Goal: Register for event/course

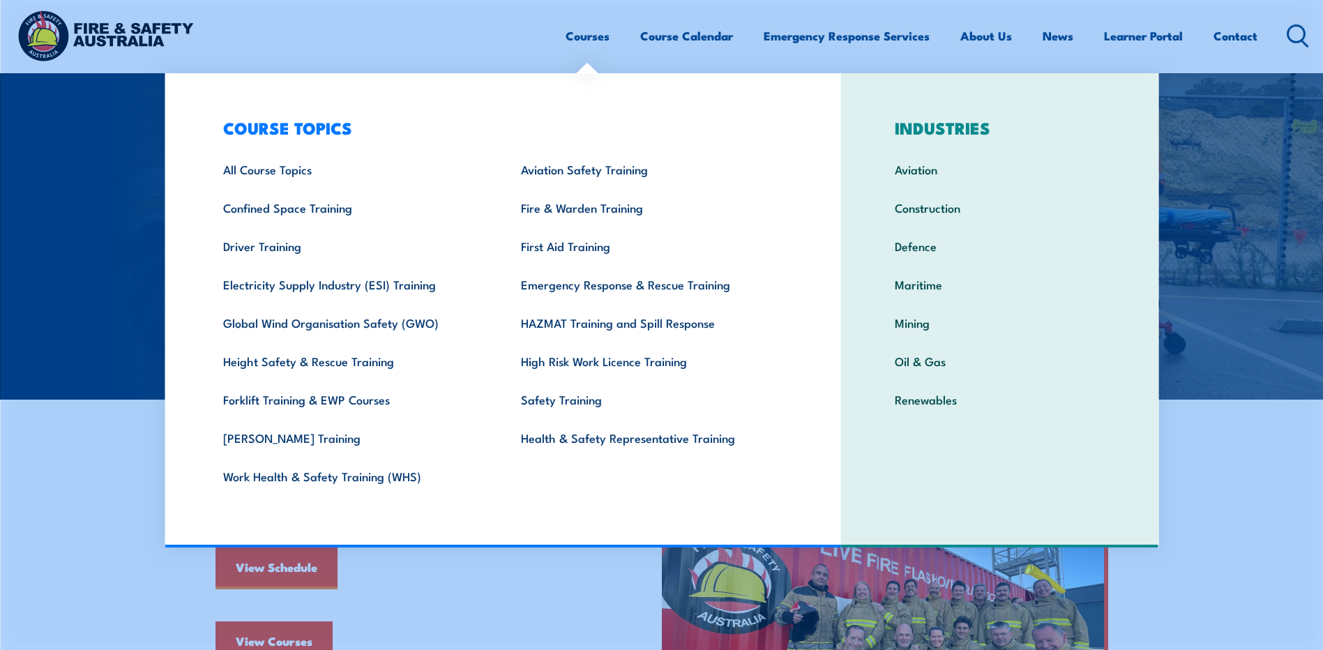
scroll to position [418, 0]
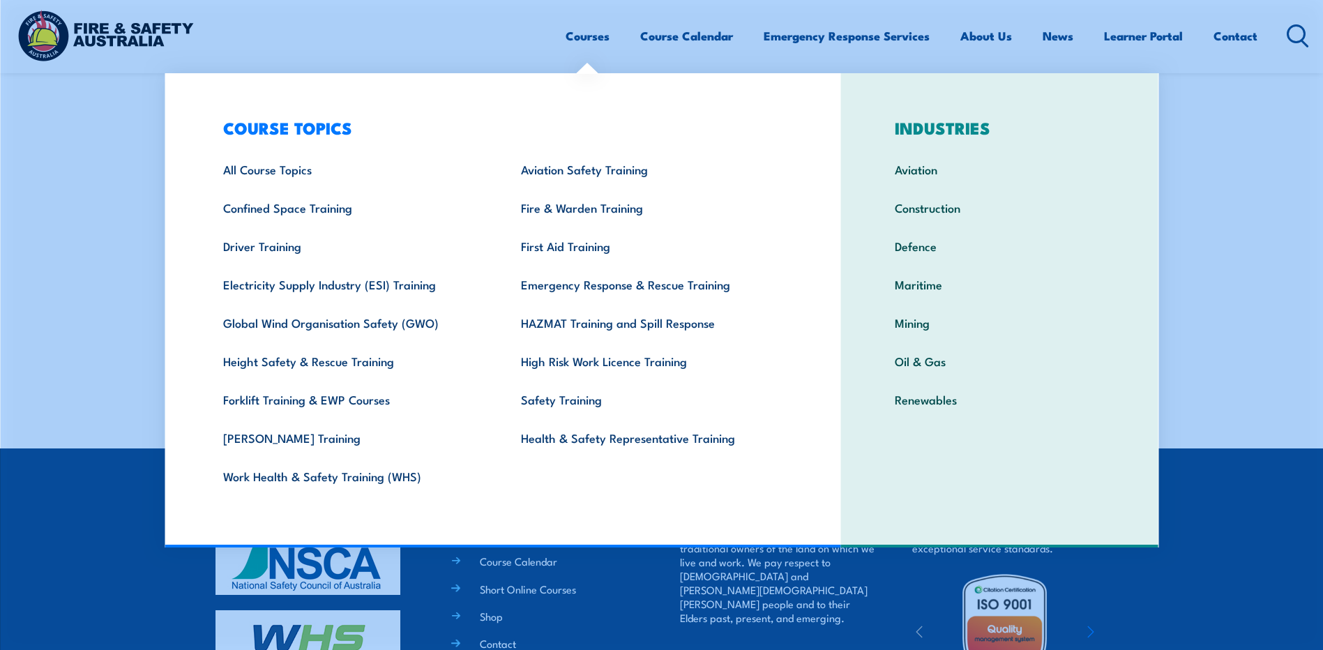
click at [578, 45] on link "Courses" at bounding box center [588, 35] width 44 height 37
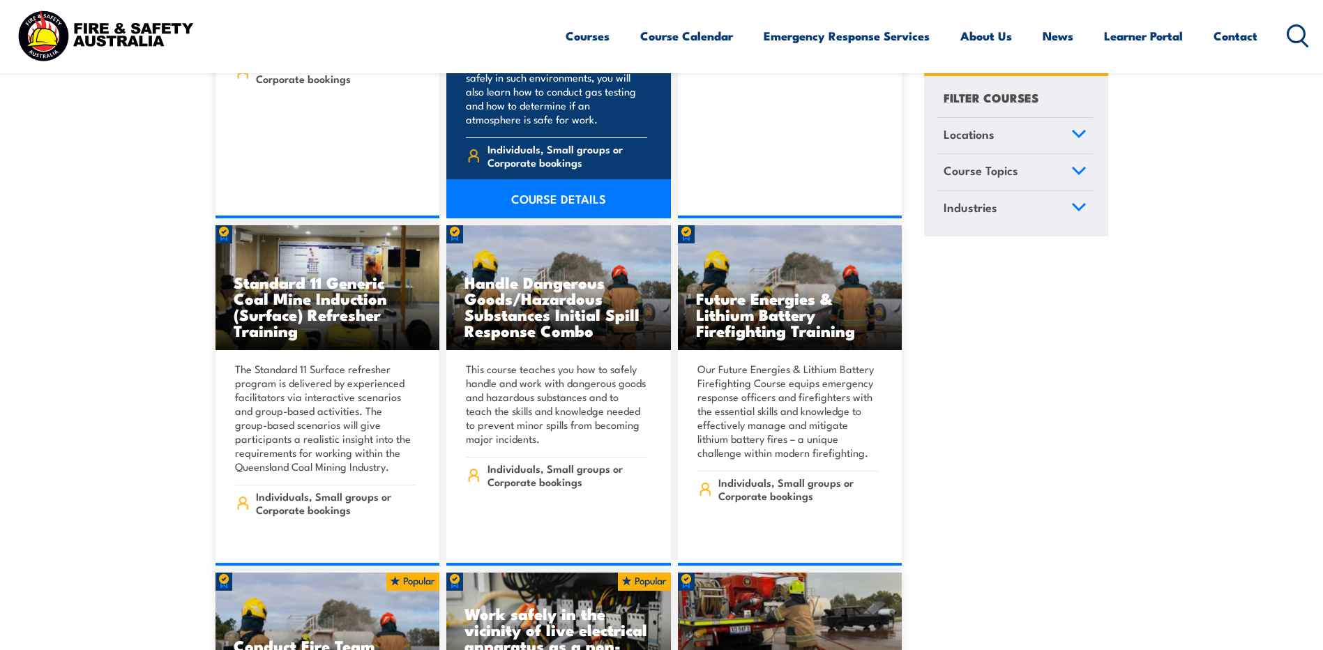
scroll to position [1674, 0]
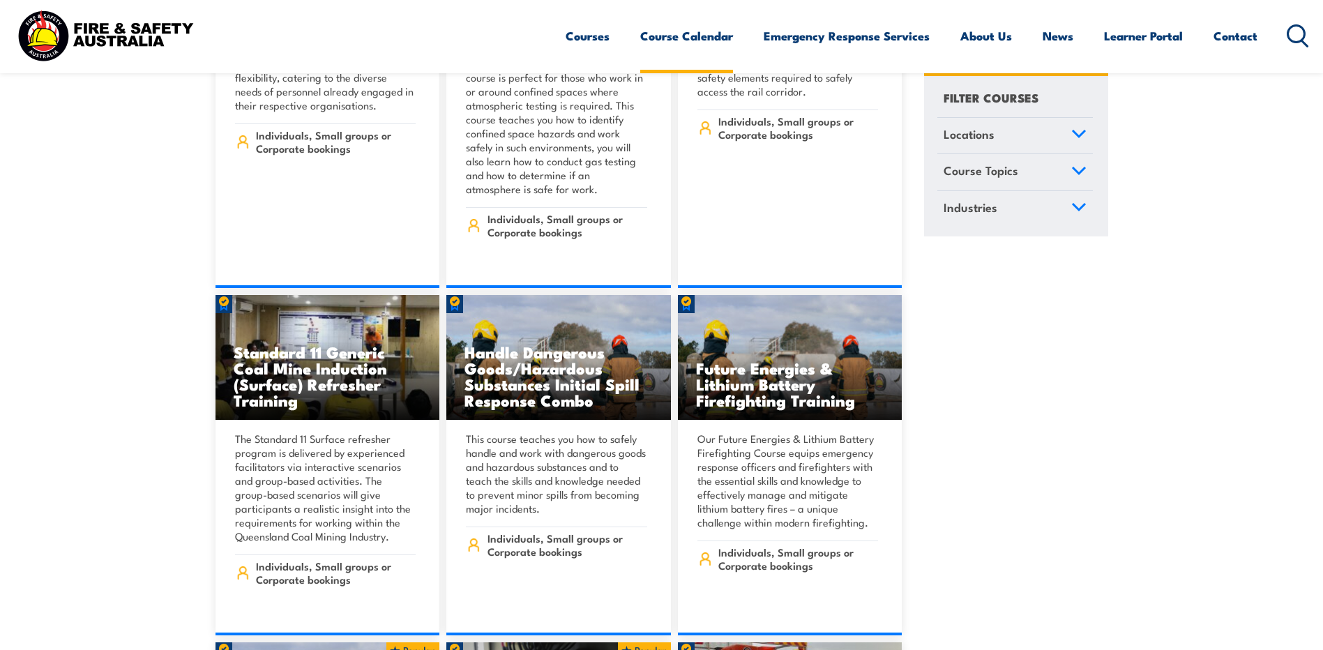
click at [715, 26] on link "Course Calendar" at bounding box center [686, 35] width 93 height 37
click at [712, 39] on link "Course Calendar" at bounding box center [686, 35] width 93 height 37
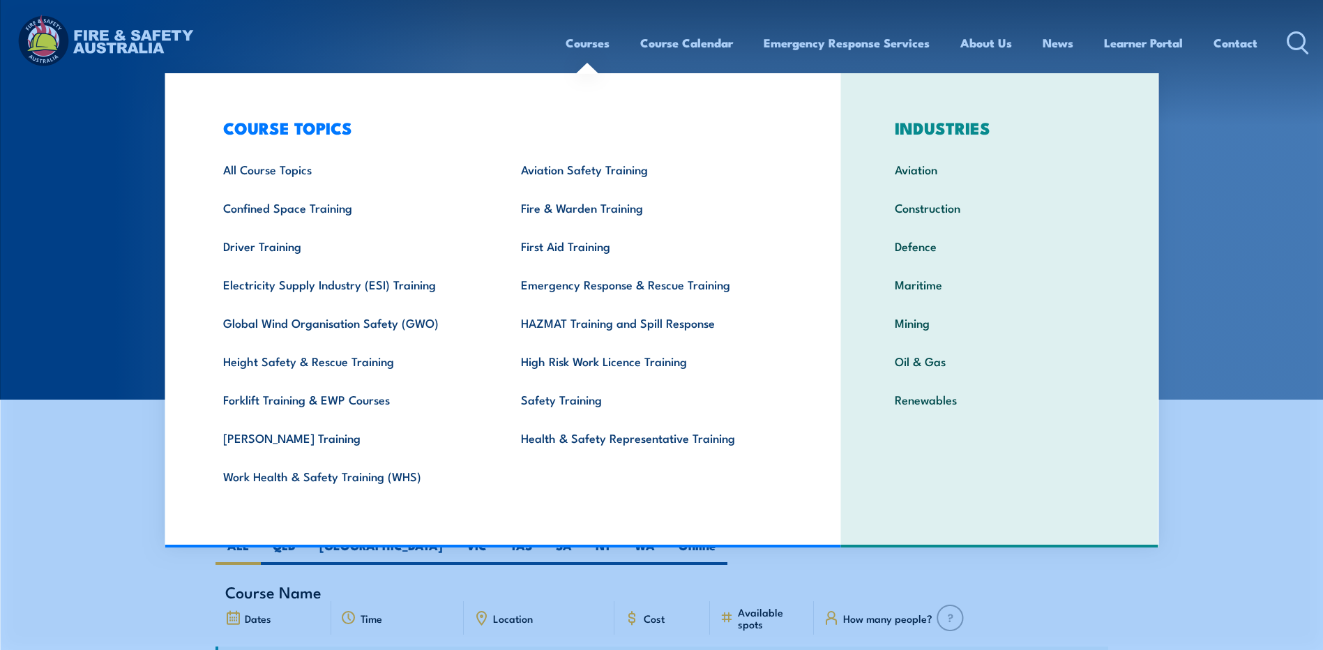
click at [578, 44] on link "Courses" at bounding box center [588, 42] width 44 height 37
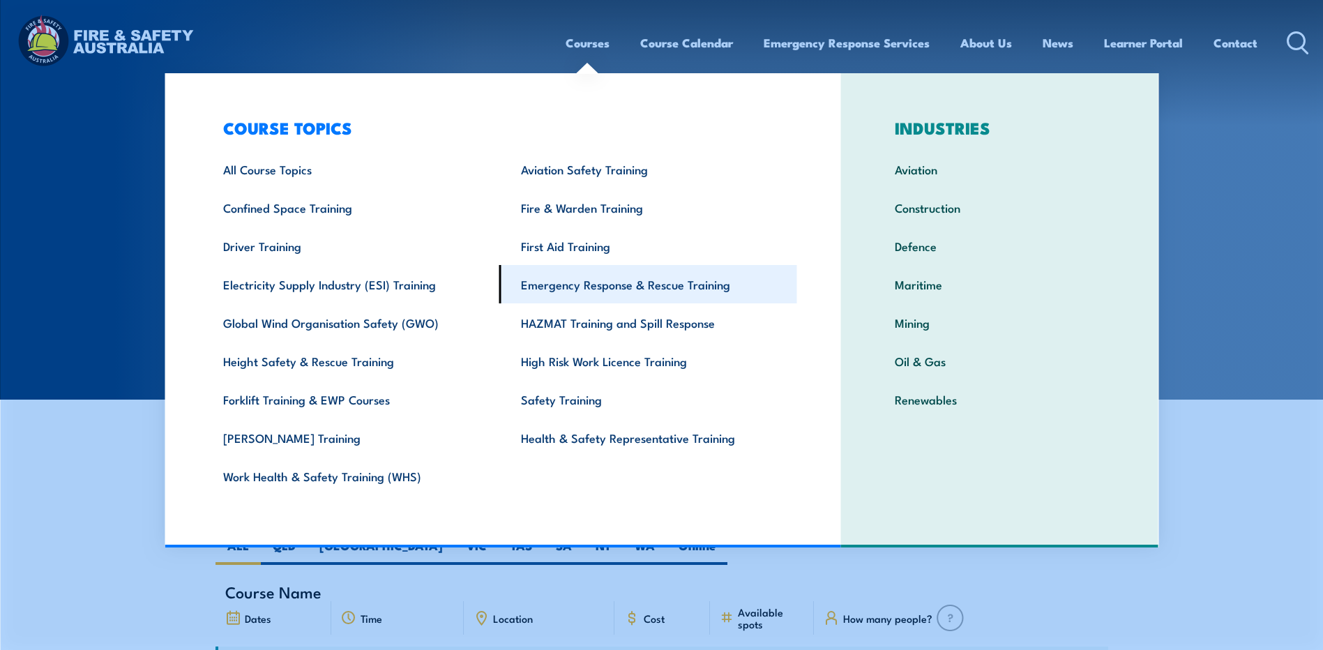
click at [590, 279] on link "Emergency Response & Rescue Training" at bounding box center [648, 284] width 298 height 38
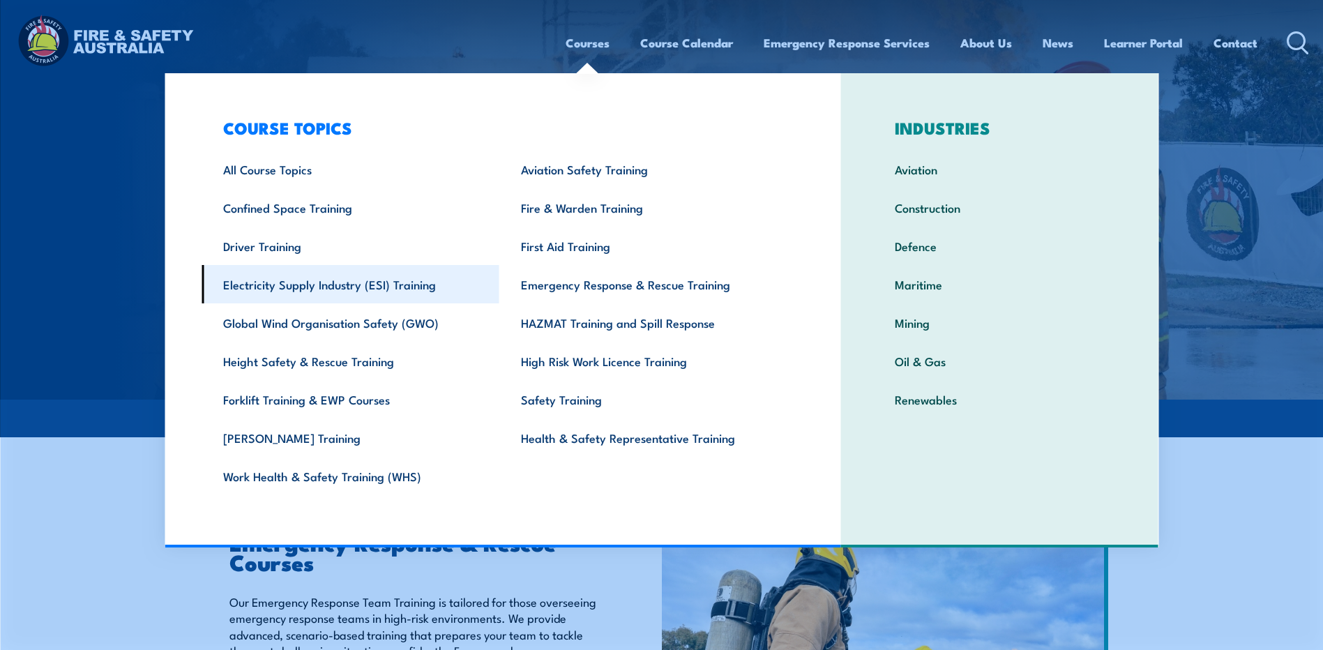
click at [320, 291] on link "Electricity Supply Industry (ESI) Training" at bounding box center [351, 284] width 298 height 38
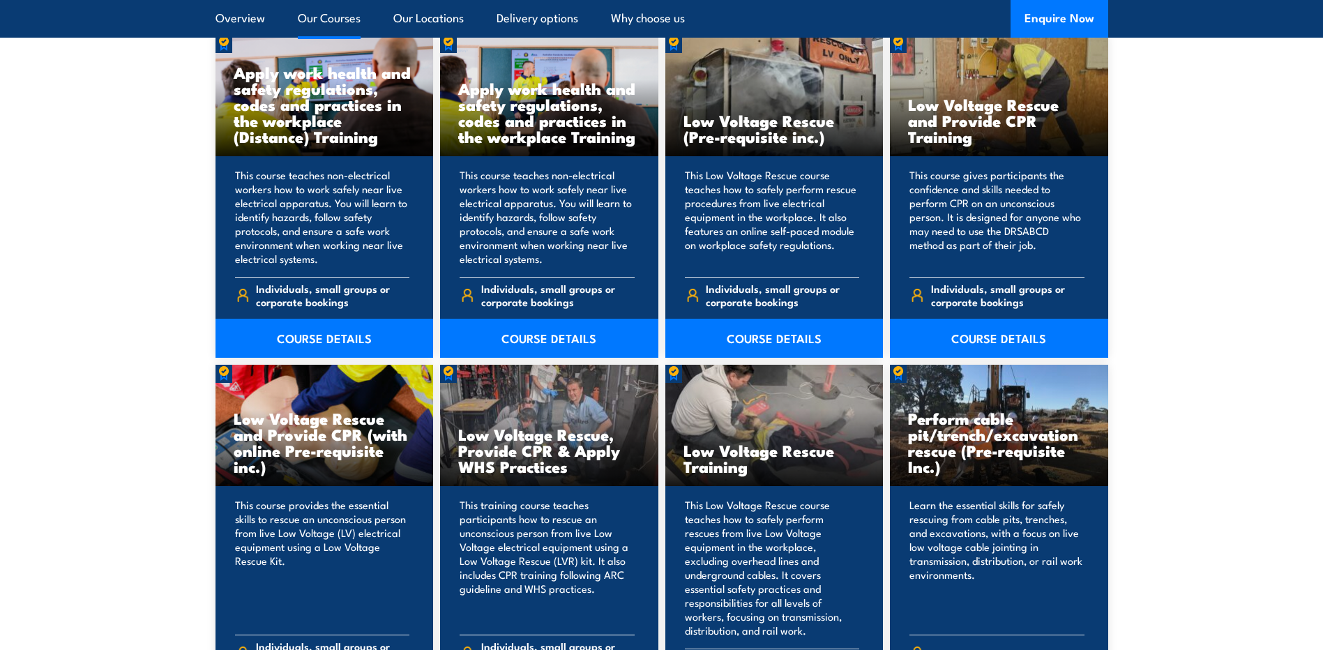
scroll to position [1185, 0]
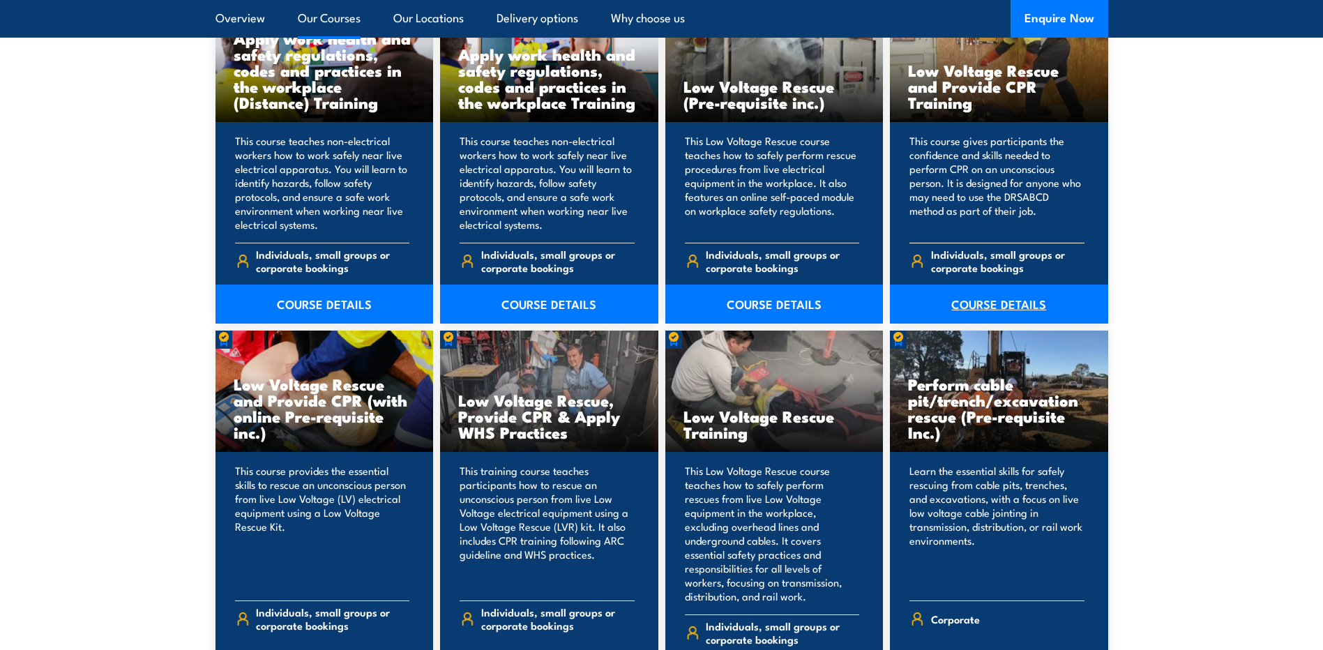
click at [972, 301] on link "COURSE DETAILS" at bounding box center [999, 304] width 218 height 39
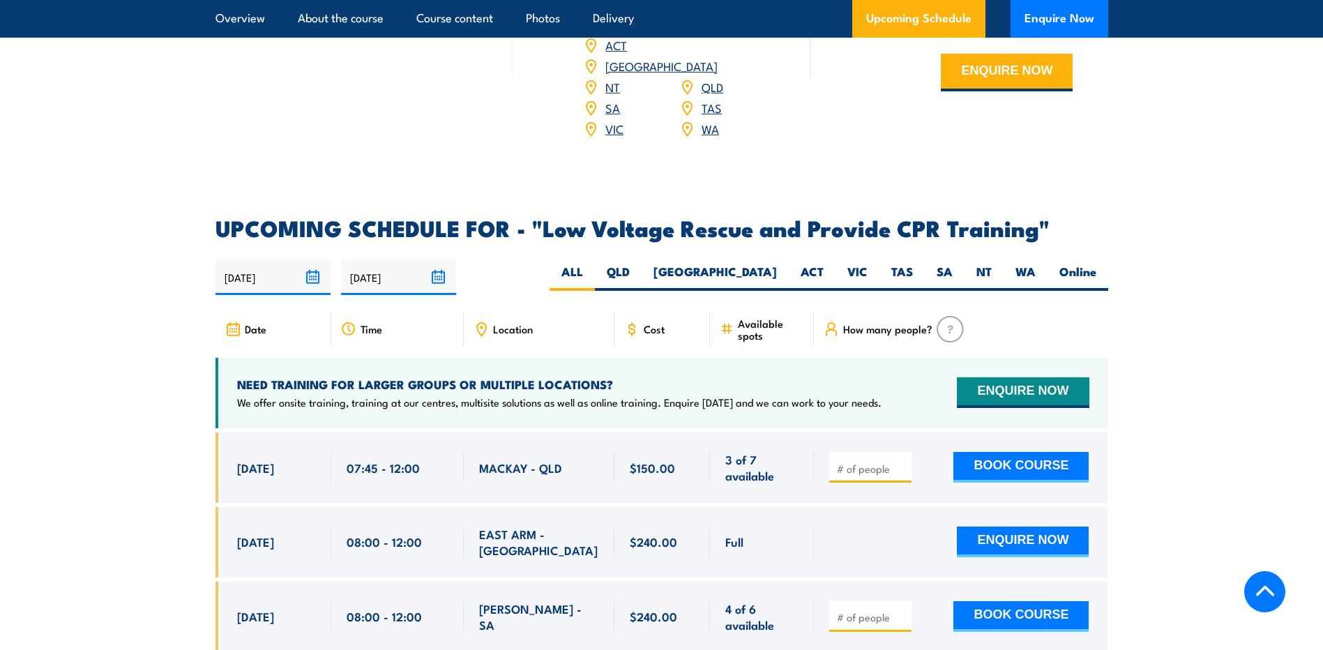
scroll to position [2231, 0]
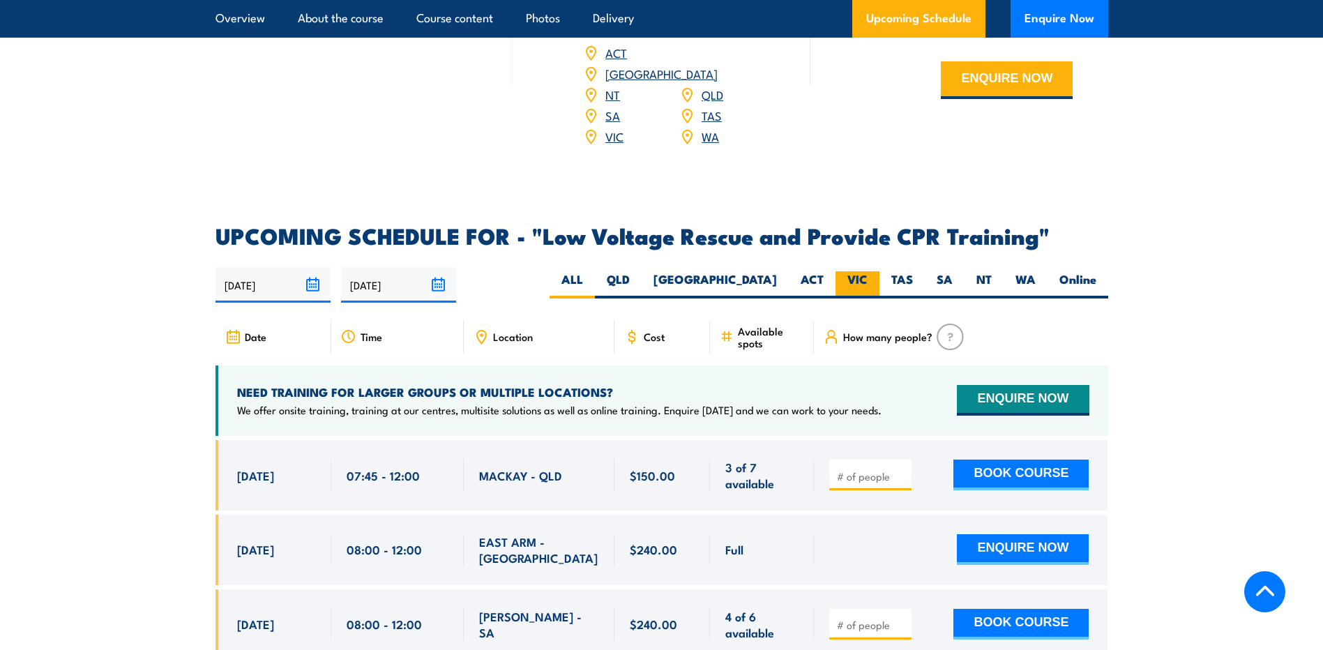
click at [849, 271] on label "VIC" at bounding box center [857, 284] width 44 height 27
click at [867, 271] on input "VIC" at bounding box center [871, 275] width 9 height 9
radio input "true"
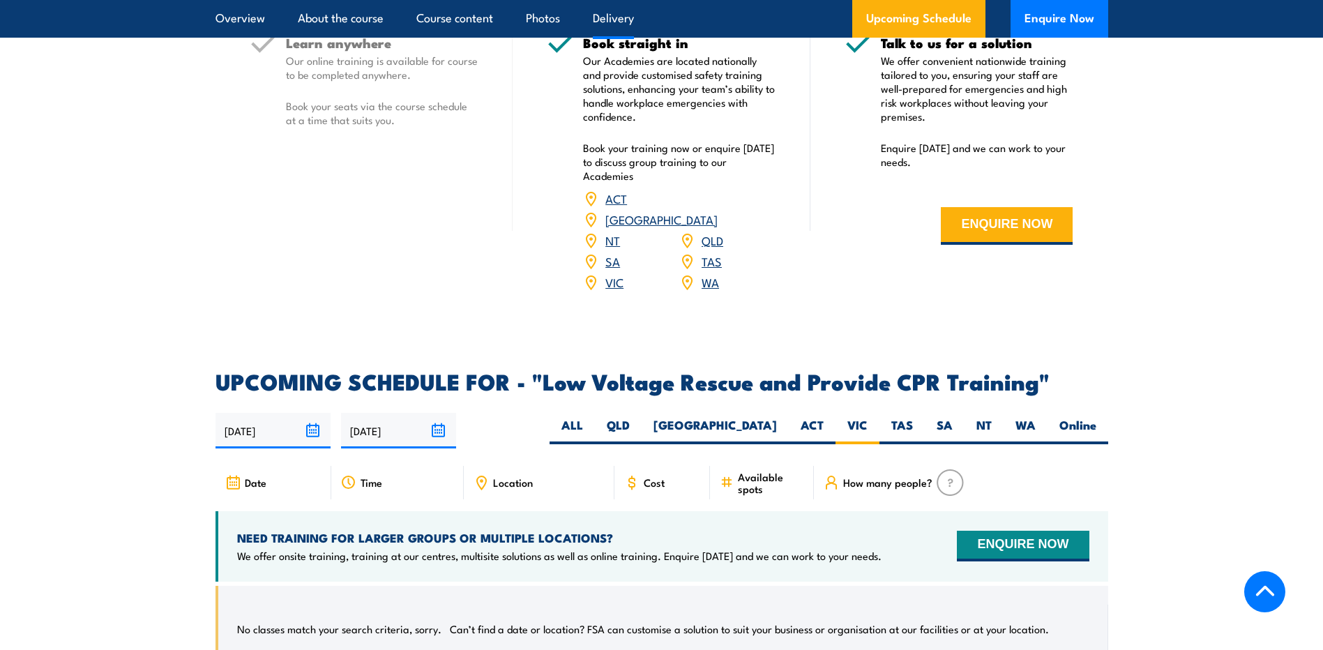
scroll to position [2307, 0]
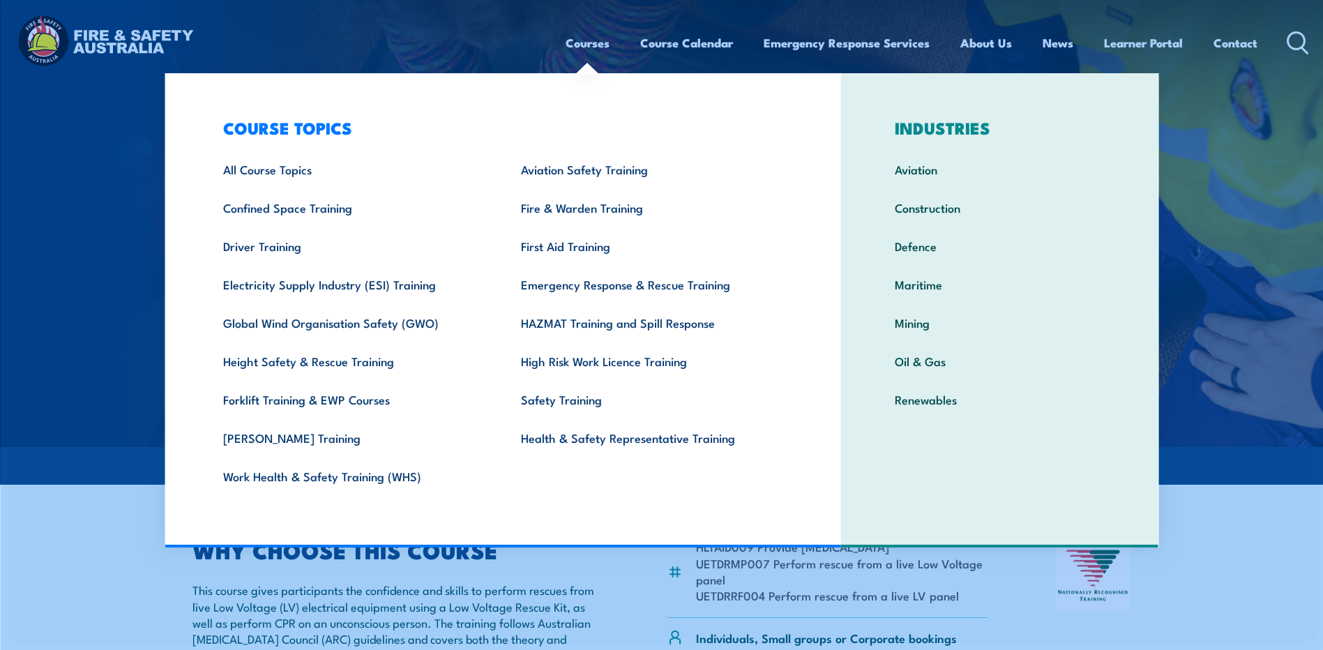
click at [595, 50] on link "Courses" at bounding box center [588, 42] width 44 height 37
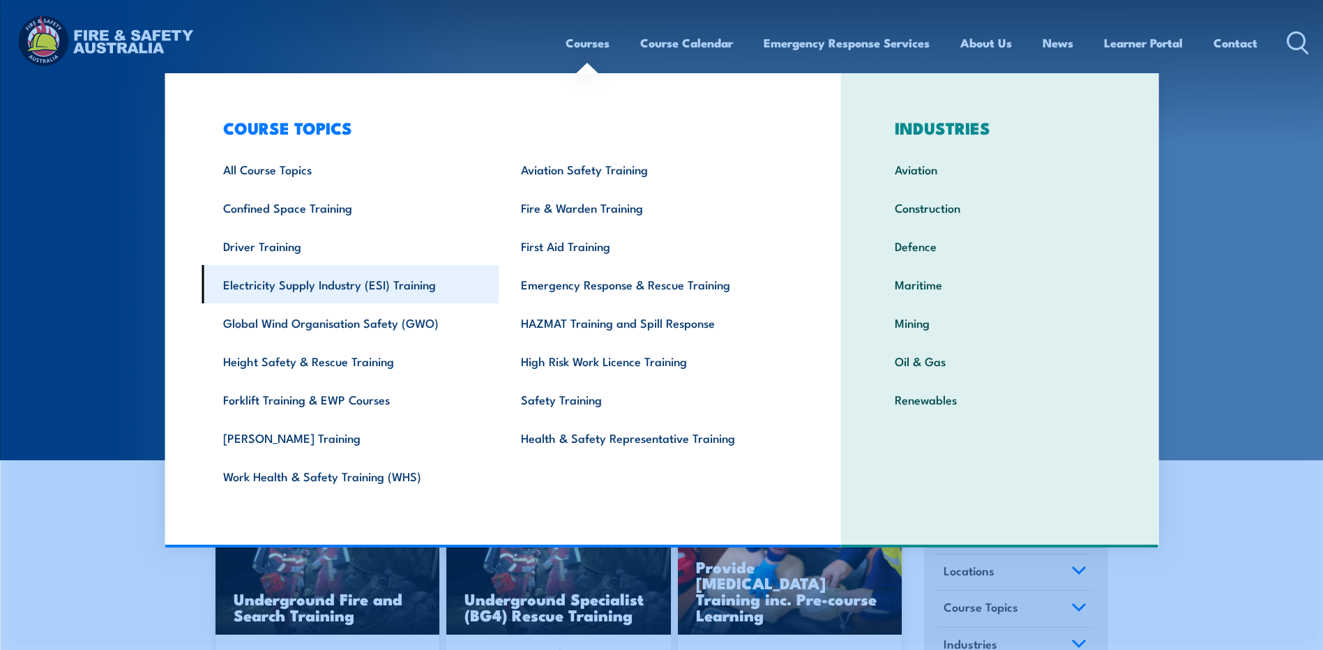
click at [294, 296] on link "Electricity Supply Industry (ESI) Training" at bounding box center [351, 284] width 298 height 38
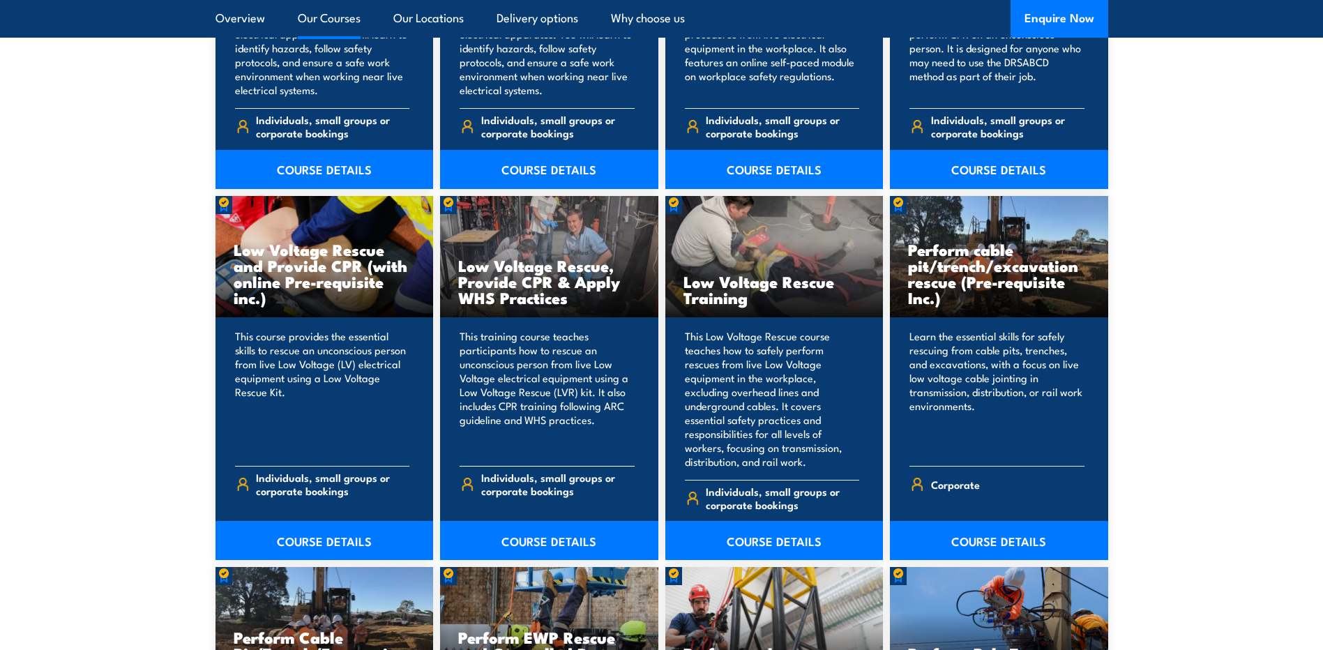
scroll to position [1325, 0]
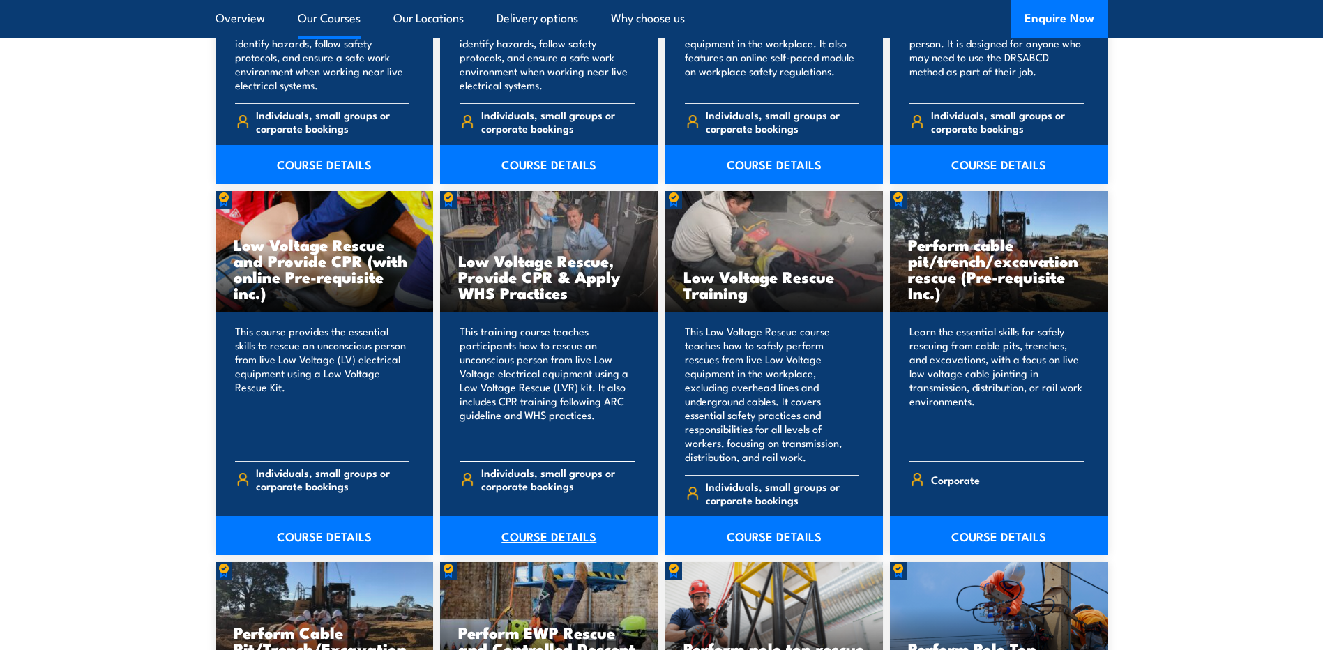
click at [554, 519] on link "COURSE DETAILS" at bounding box center [549, 535] width 218 height 39
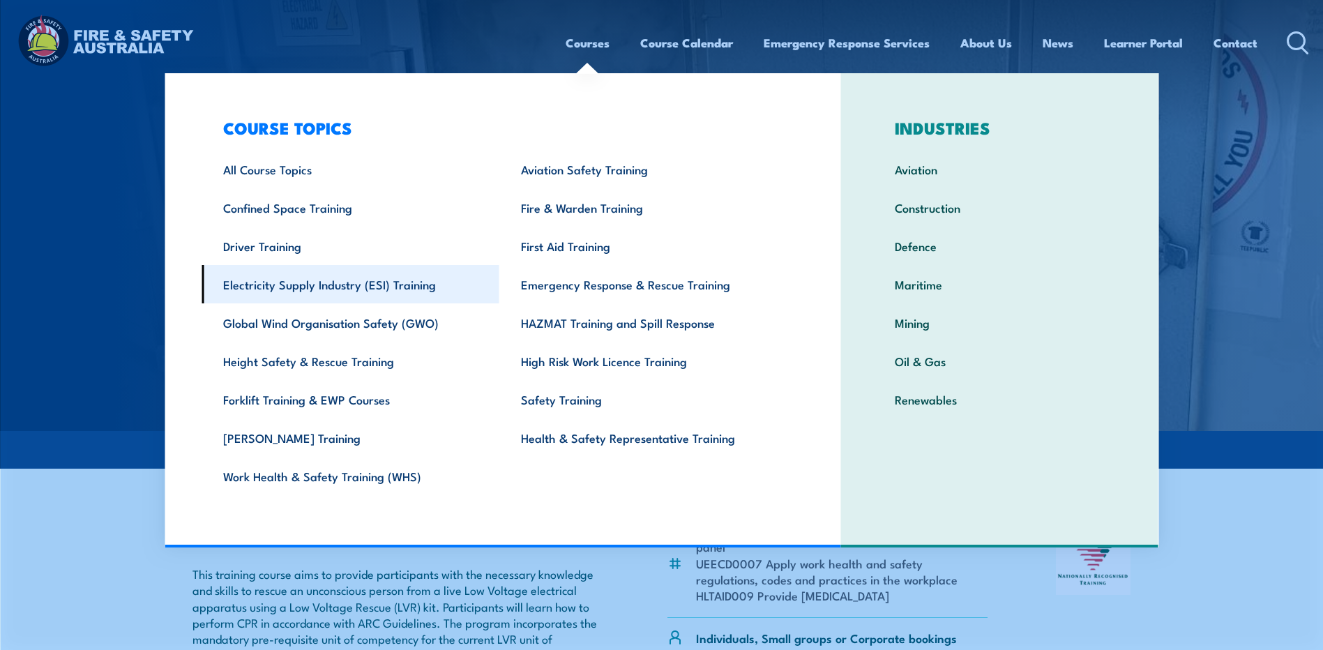
click at [355, 294] on link "Electricity Supply Industry (ESI) Training" at bounding box center [351, 284] width 298 height 38
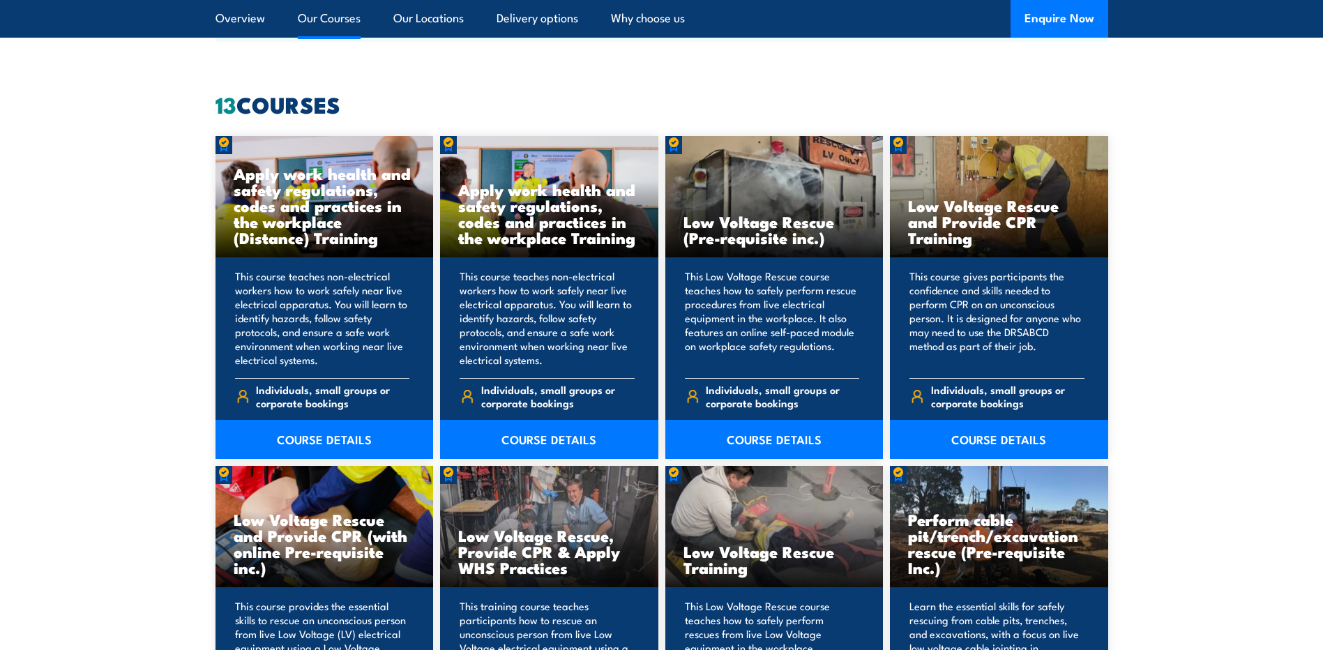
scroll to position [1046, 0]
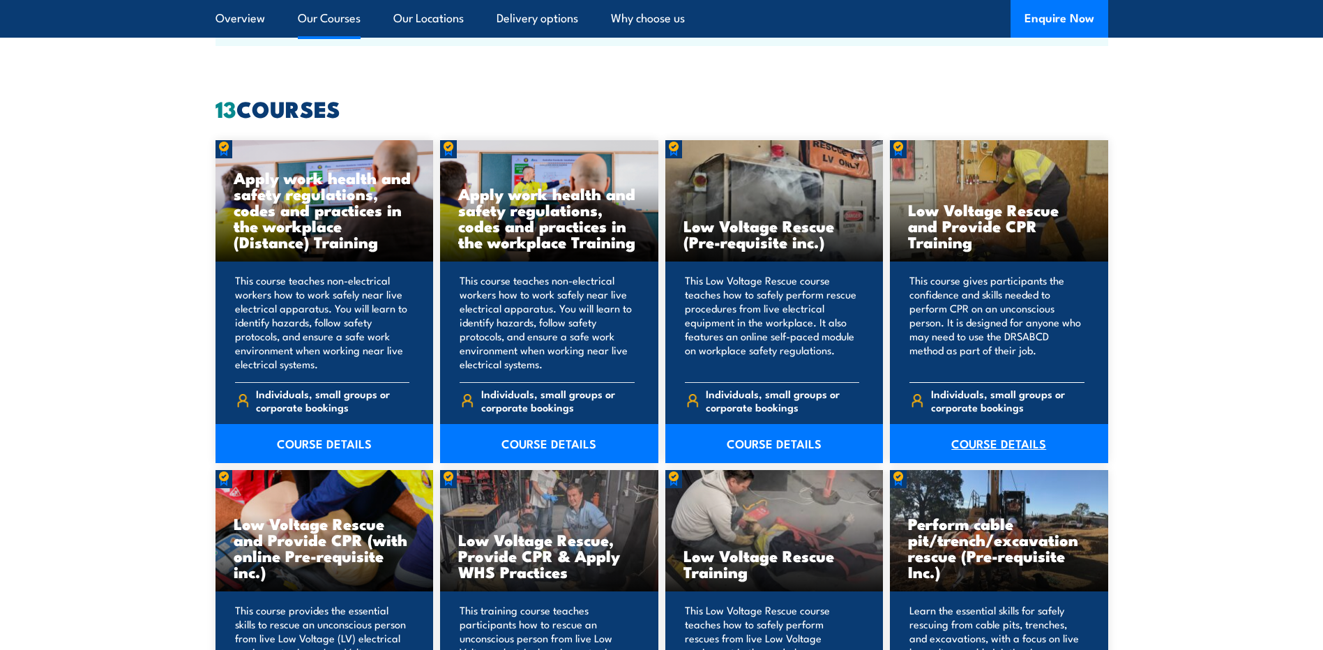
click at [1005, 437] on link "COURSE DETAILS" at bounding box center [999, 443] width 218 height 39
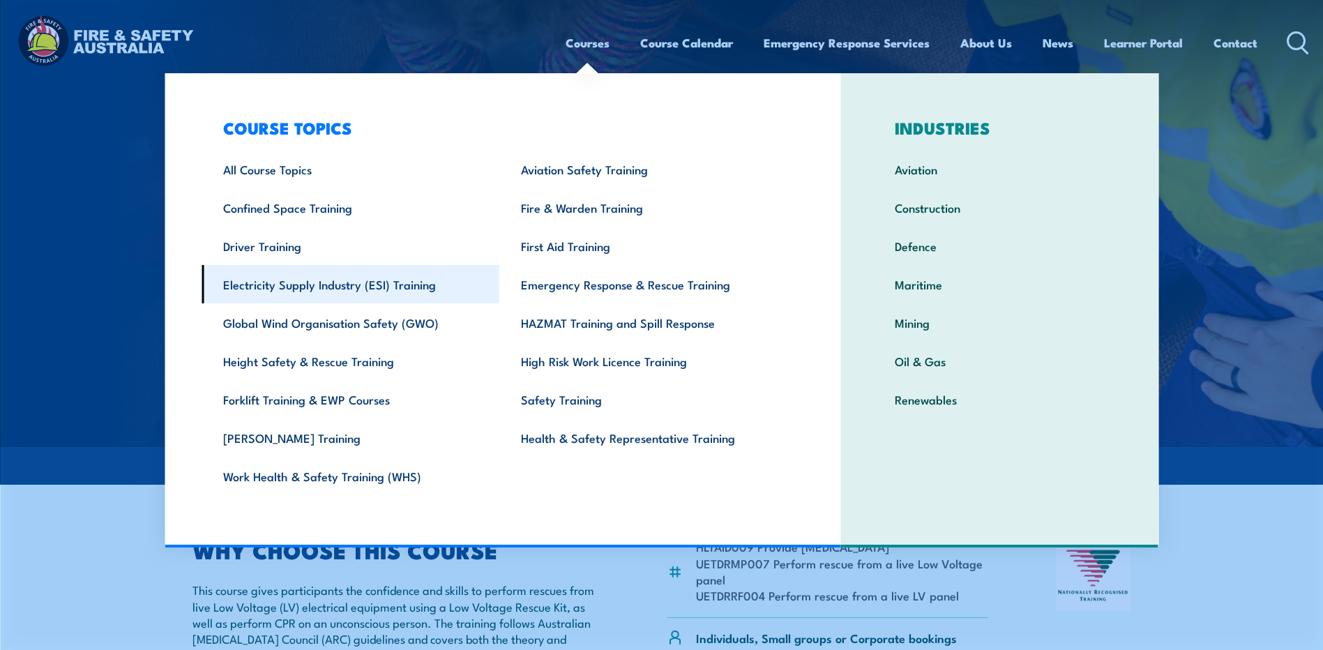
click at [365, 275] on link "Electricity Supply Industry (ESI) Training" at bounding box center [351, 284] width 298 height 38
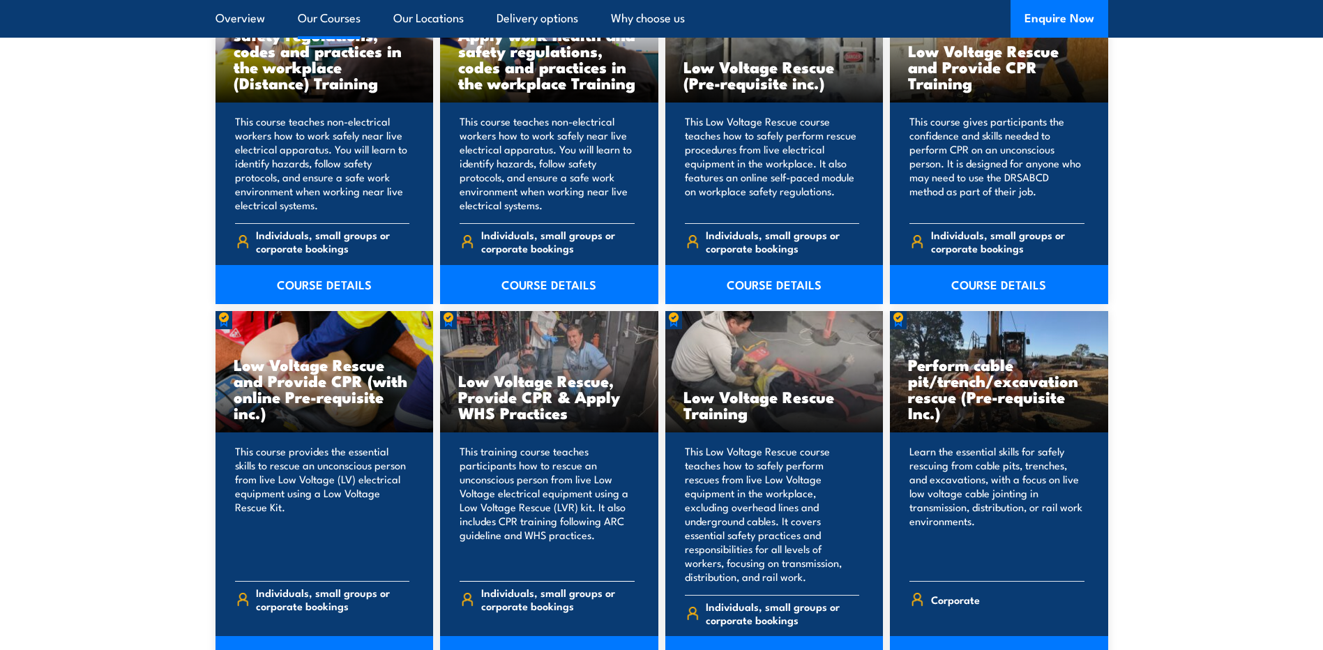
scroll to position [1325, 0]
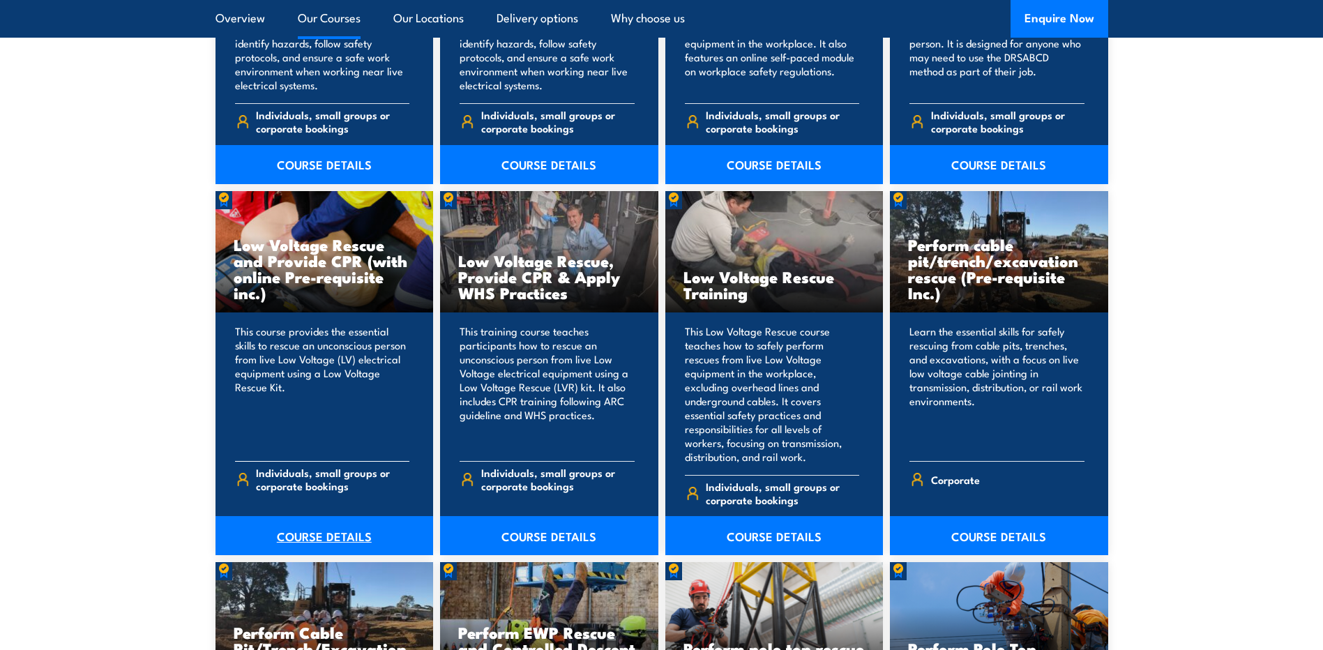
click at [324, 522] on link "COURSE DETAILS" at bounding box center [324, 535] width 218 height 39
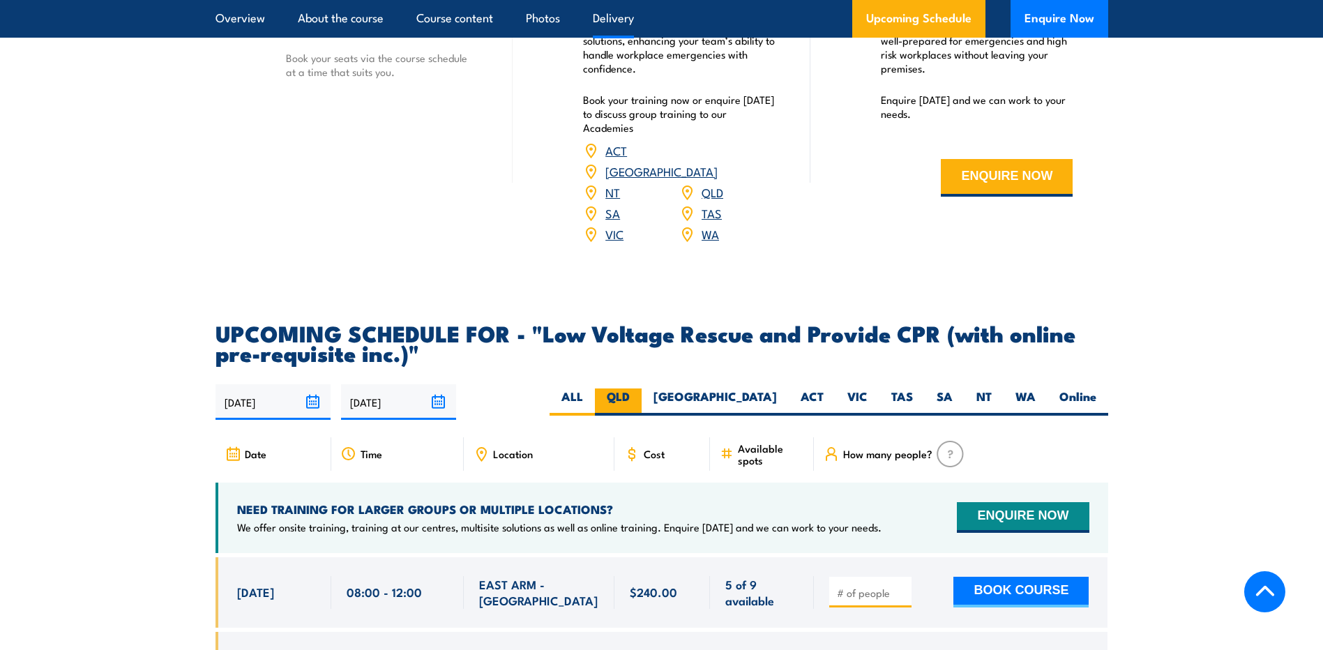
scroll to position [2022, 0]
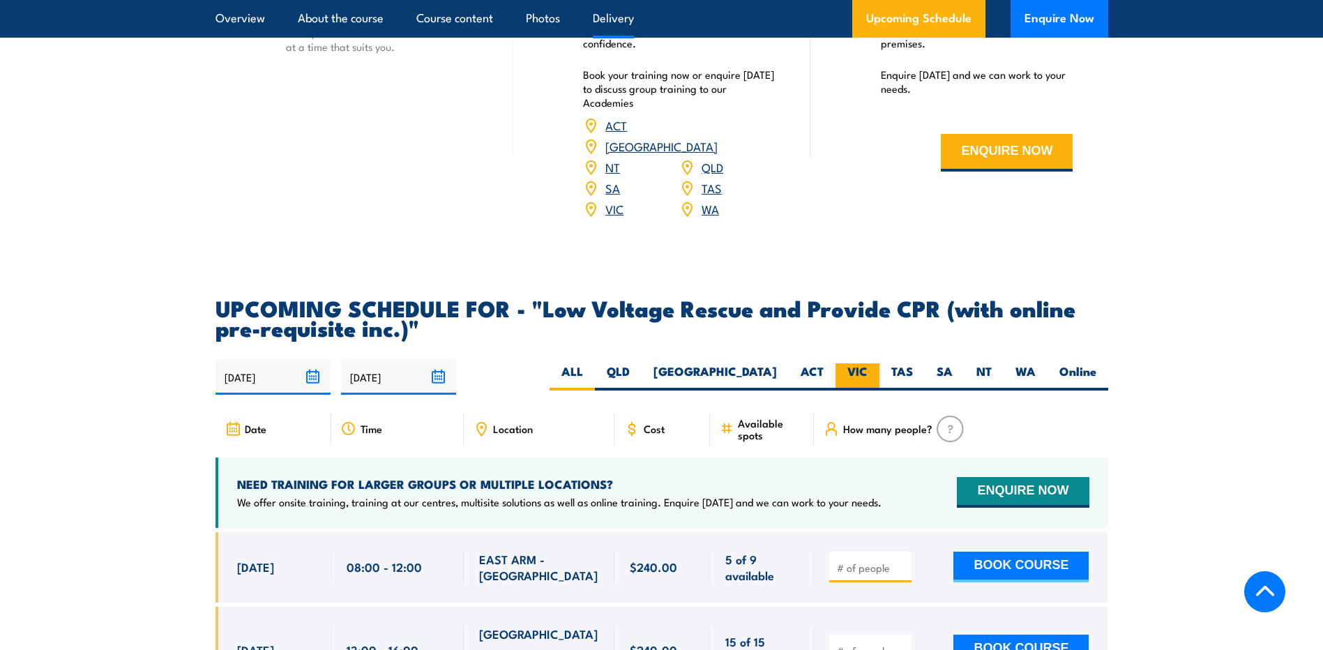
click at [858, 363] on label "VIC" at bounding box center [857, 376] width 44 height 27
click at [867, 363] on input "VIC" at bounding box center [871, 367] width 9 height 9
radio input "true"
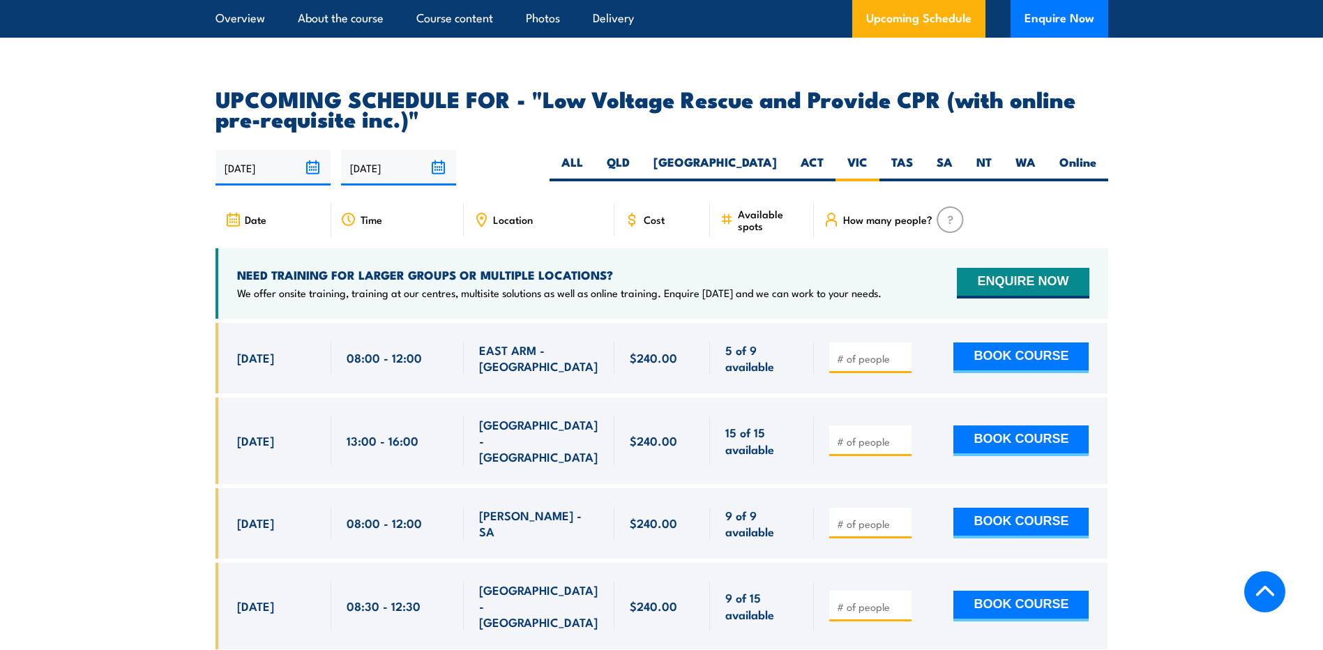
scroll to position [2277, 0]
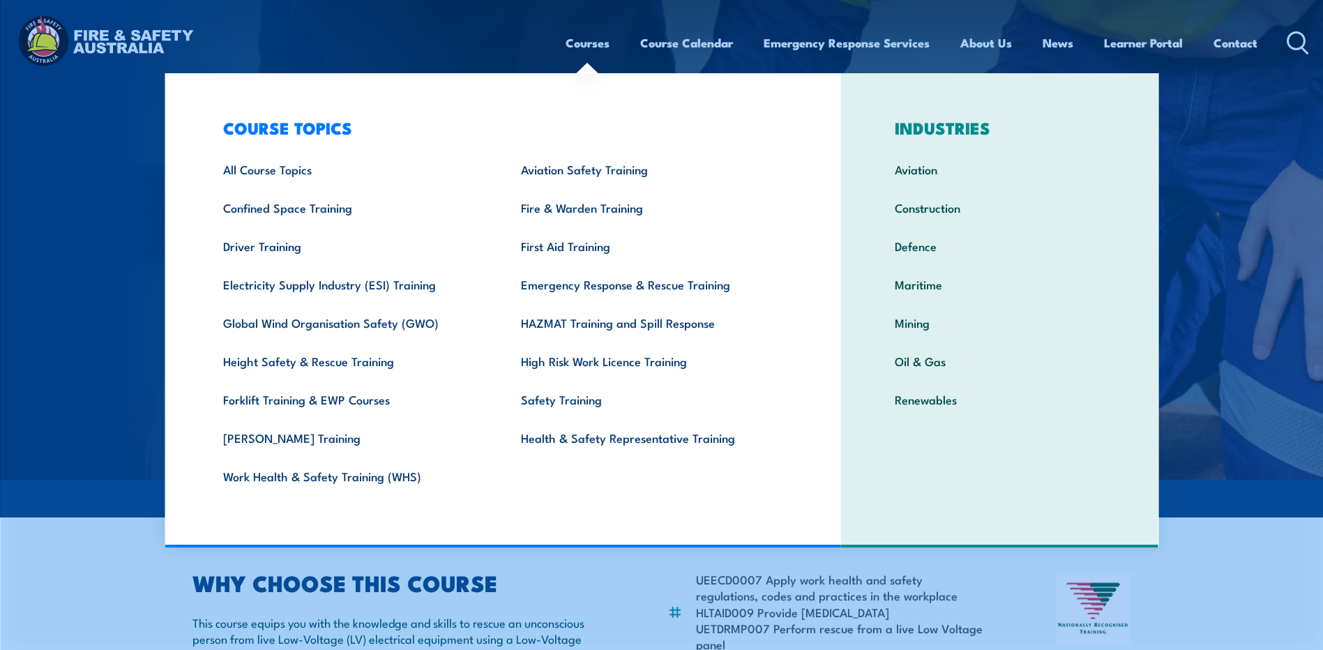
click at [567, 40] on link "Courses" at bounding box center [588, 42] width 44 height 37
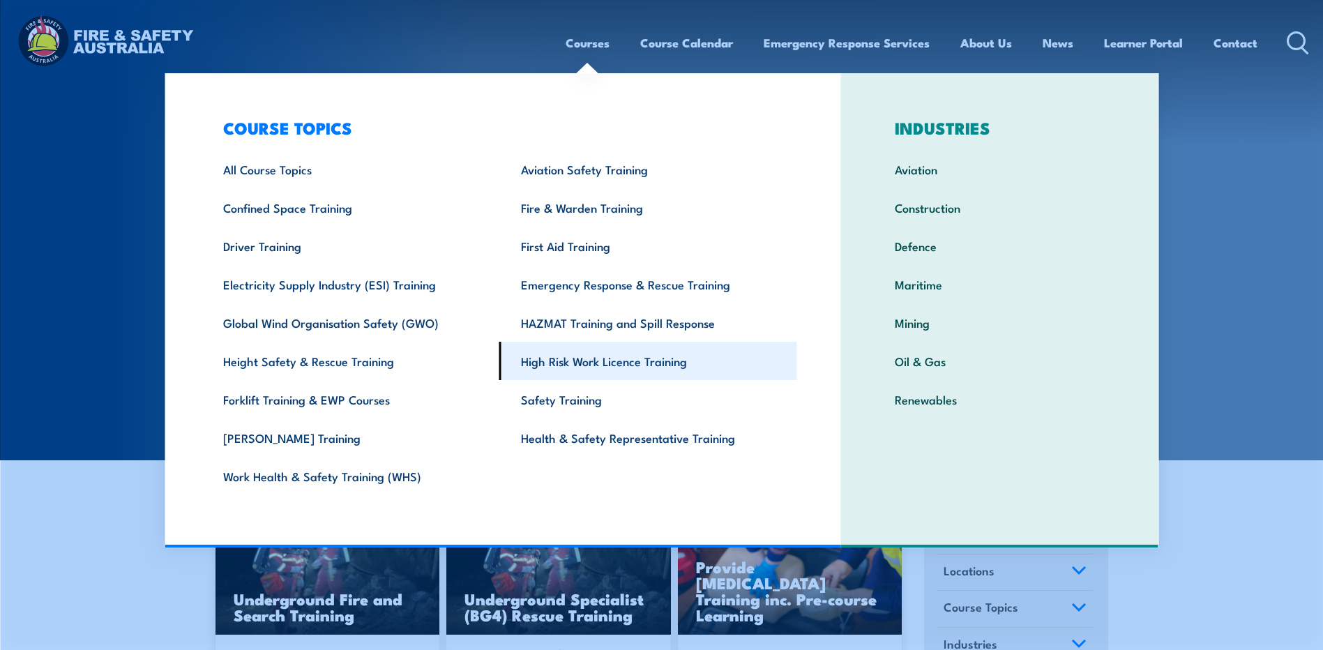
click at [611, 357] on link "High Risk Work Licence Training" at bounding box center [648, 361] width 298 height 38
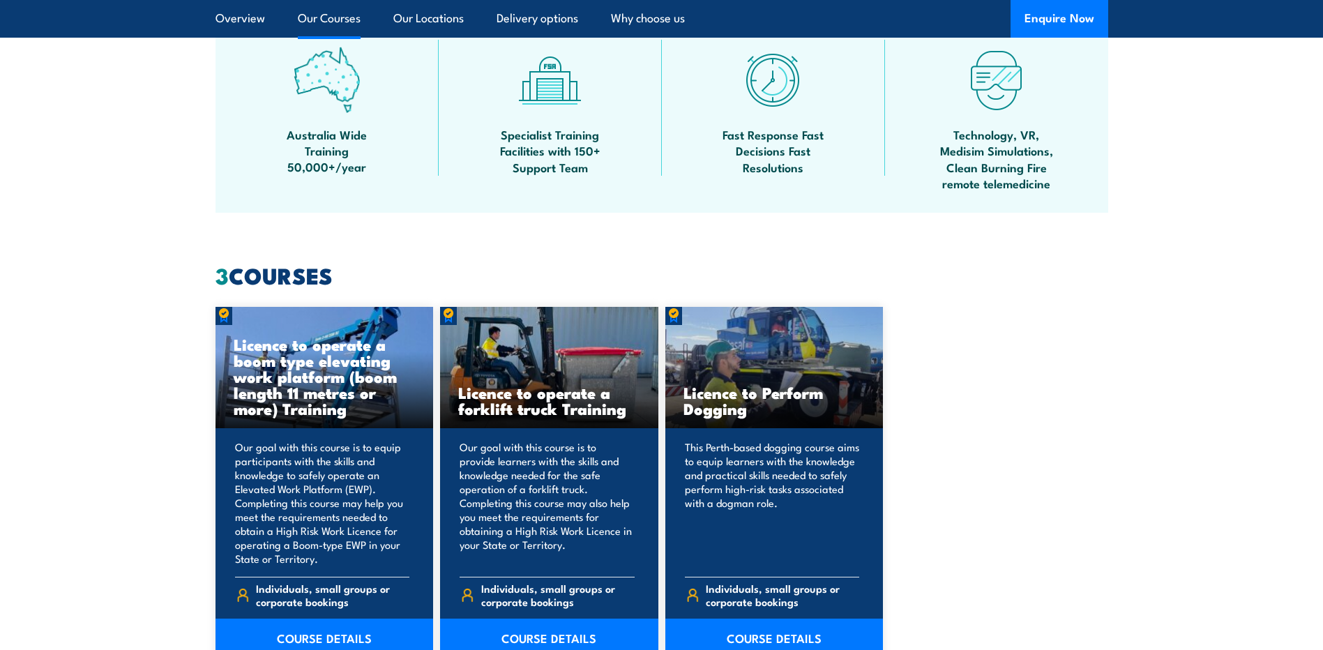
scroll to position [976, 0]
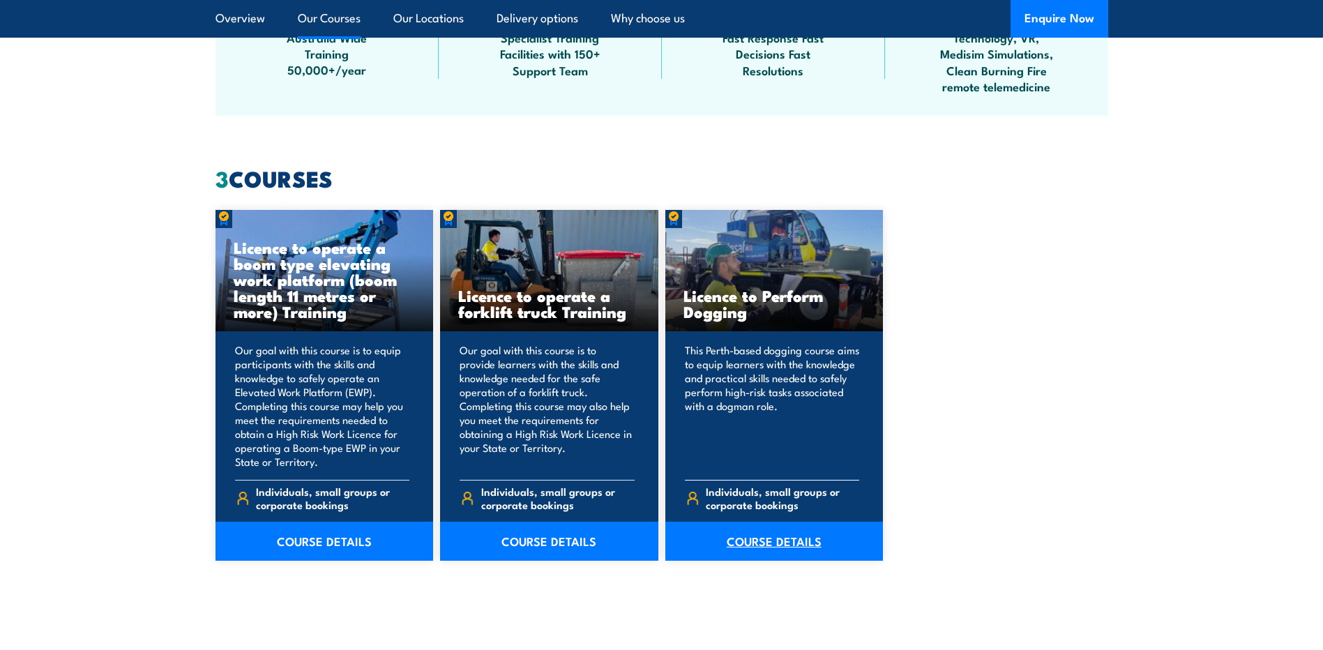
click at [748, 533] on link "COURSE DETAILS" at bounding box center [774, 541] width 218 height 39
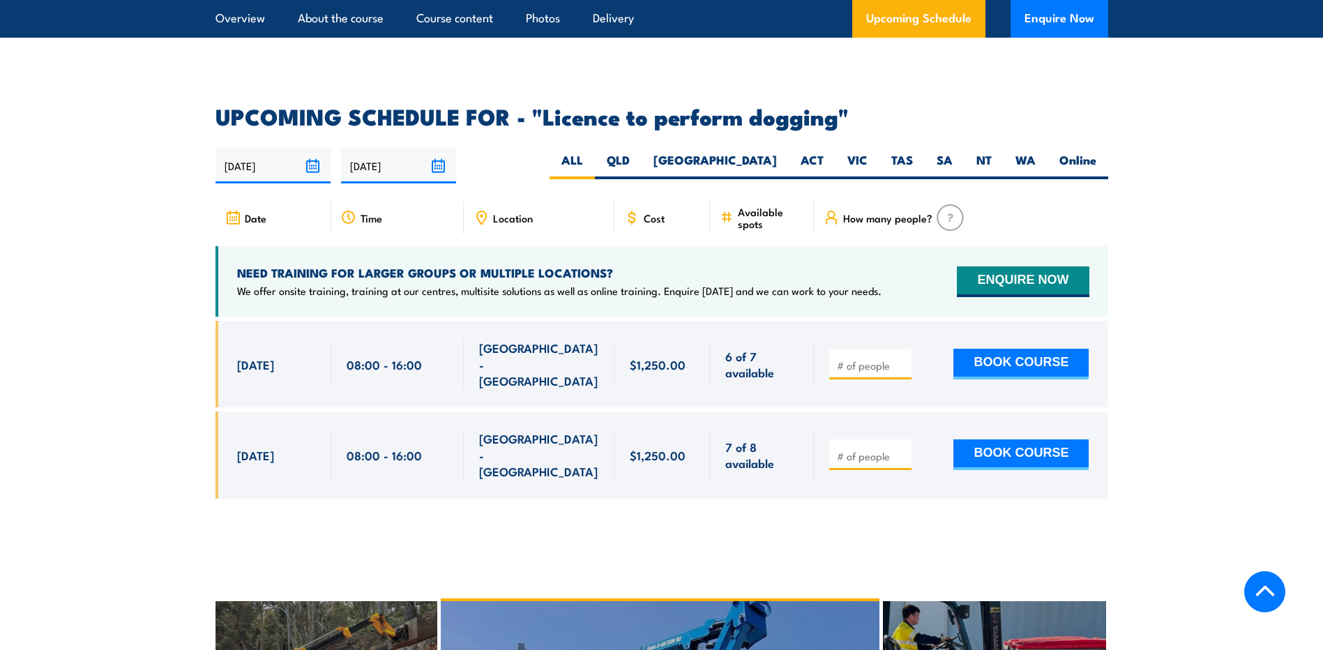
scroll to position [2022, 0]
click at [861, 160] on label "VIC" at bounding box center [857, 166] width 44 height 27
click at [867, 160] on input "VIC" at bounding box center [871, 157] width 9 height 9
radio input "true"
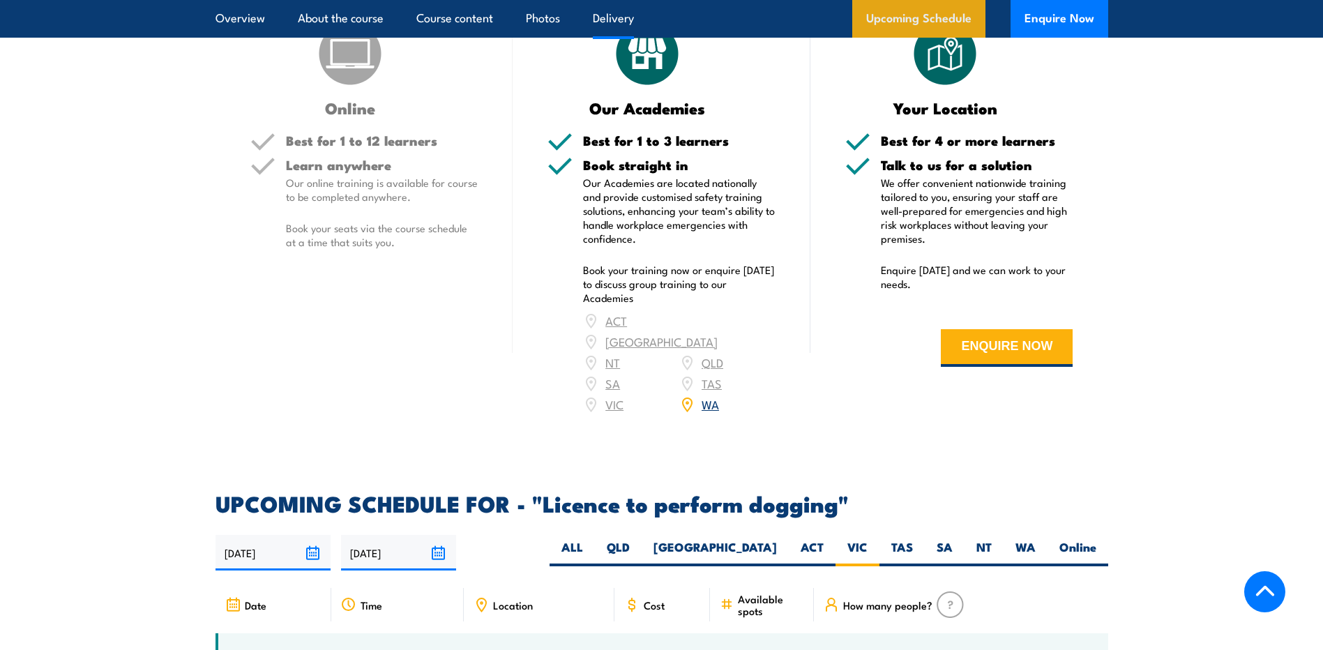
scroll to position [1635, 0]
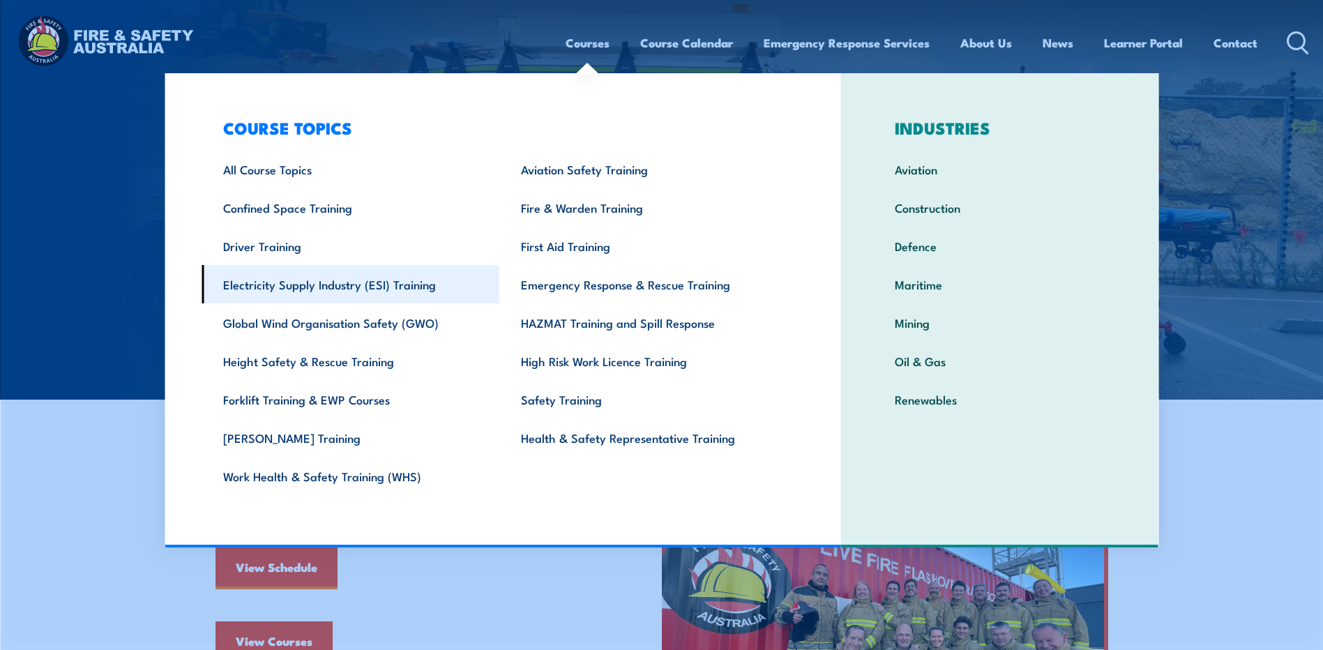
click at [355, 283] on link "Electricity Supply Industry (ESI) Training" at bounding box center [351, 284] width 298 height 38
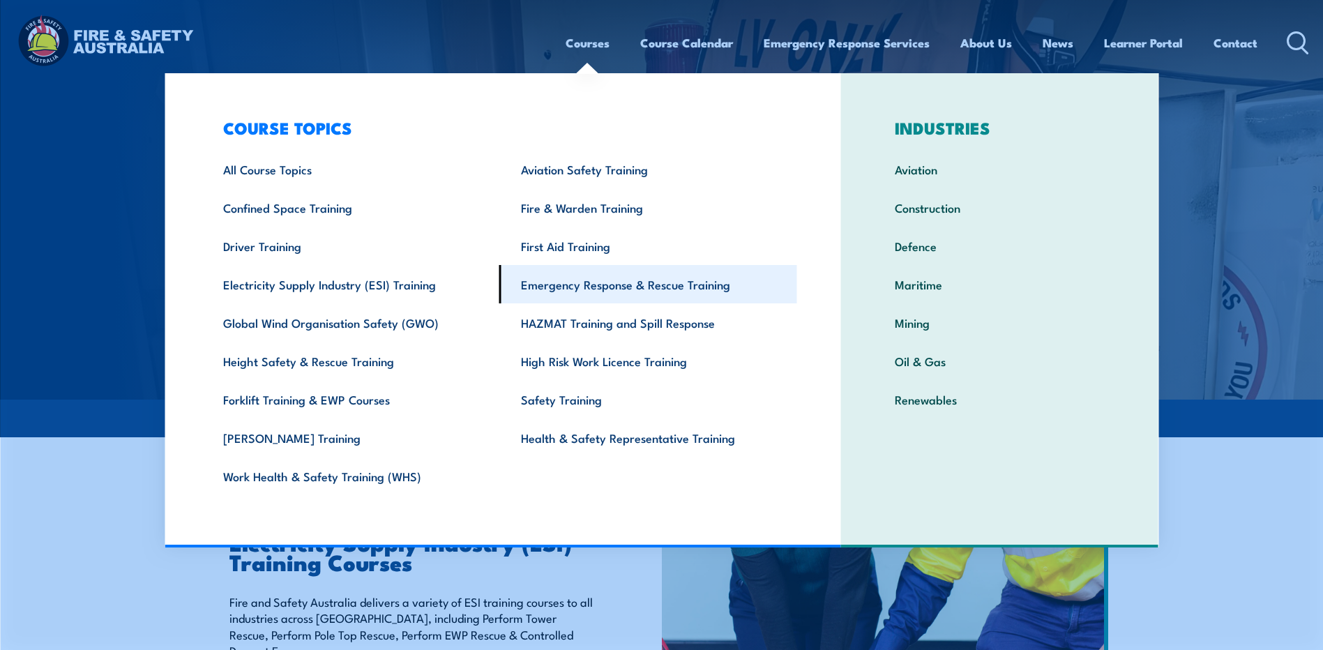
click at [560, 291] on link "Emergency Response & Rescue Training" at bounding box center [648, 284] width 298 height 38
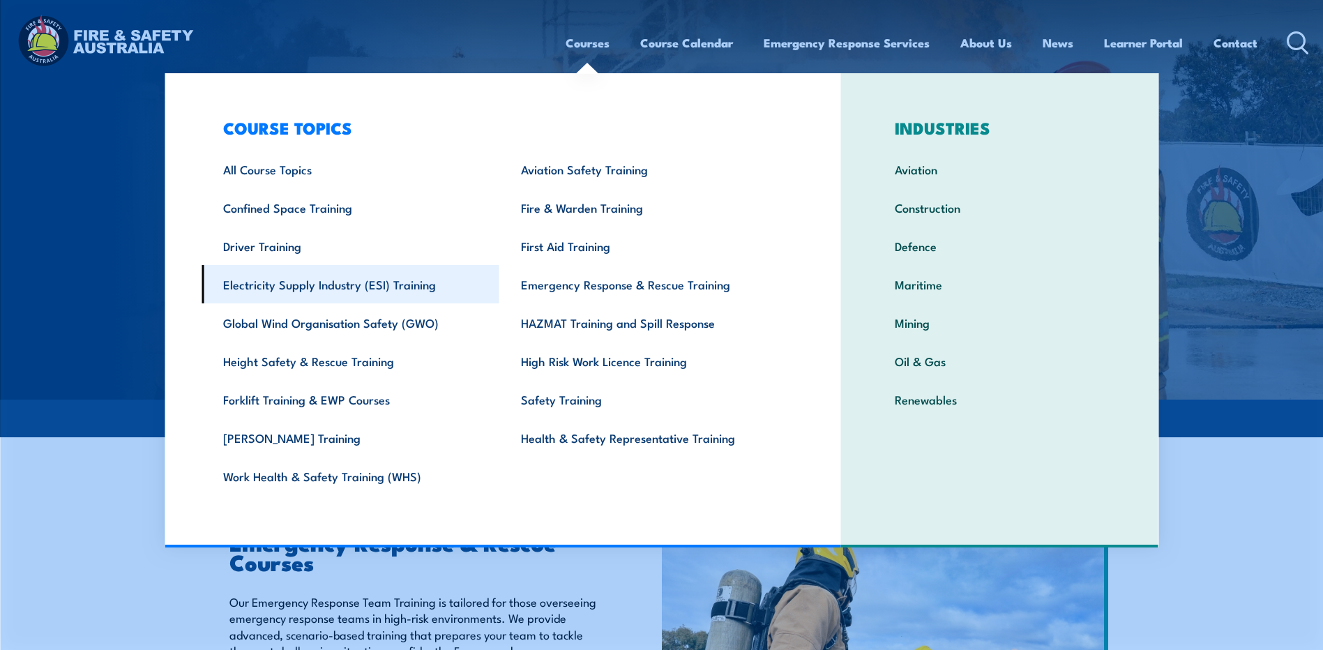
click at [270, 290] on link "Electricity Supply Industry (ESI) Training" at bounding box center [351, 284] width 298 height 38
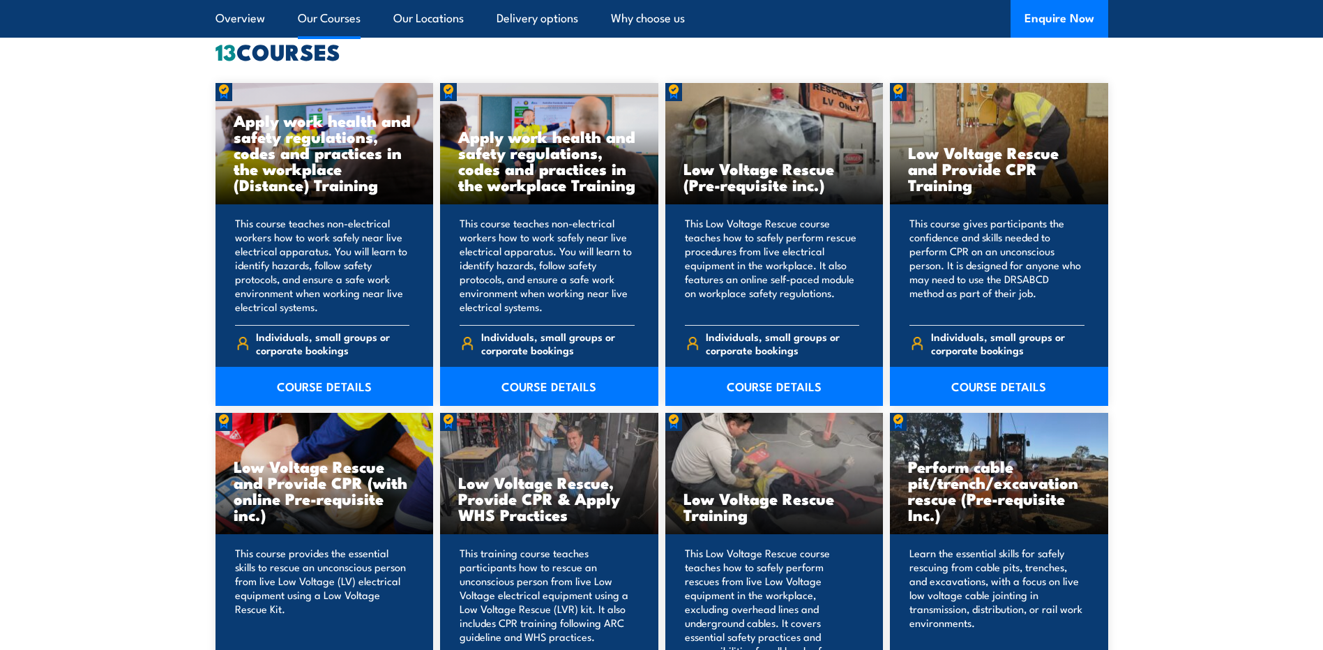
scroll to position [1116, 0]
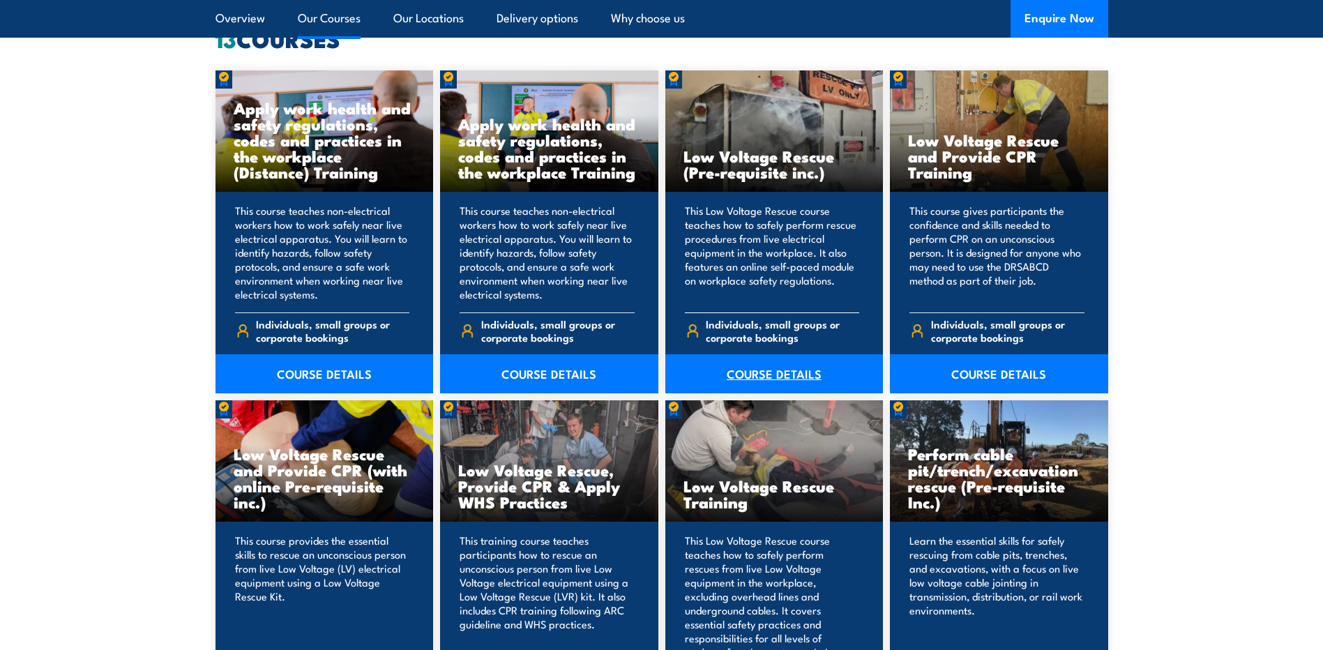
click at [799, 378] on link "COURSE DETAILS" at bounding box center [774, 373] width 218 height 39
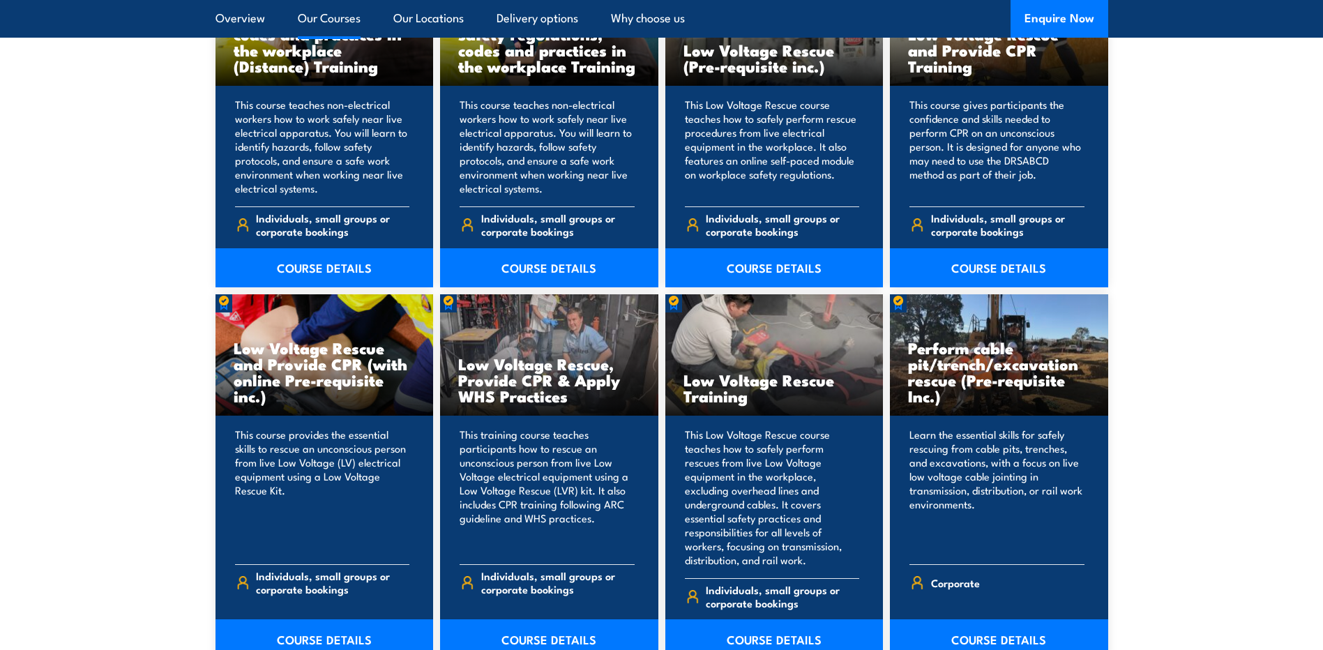
scroll to position [1325, 0]
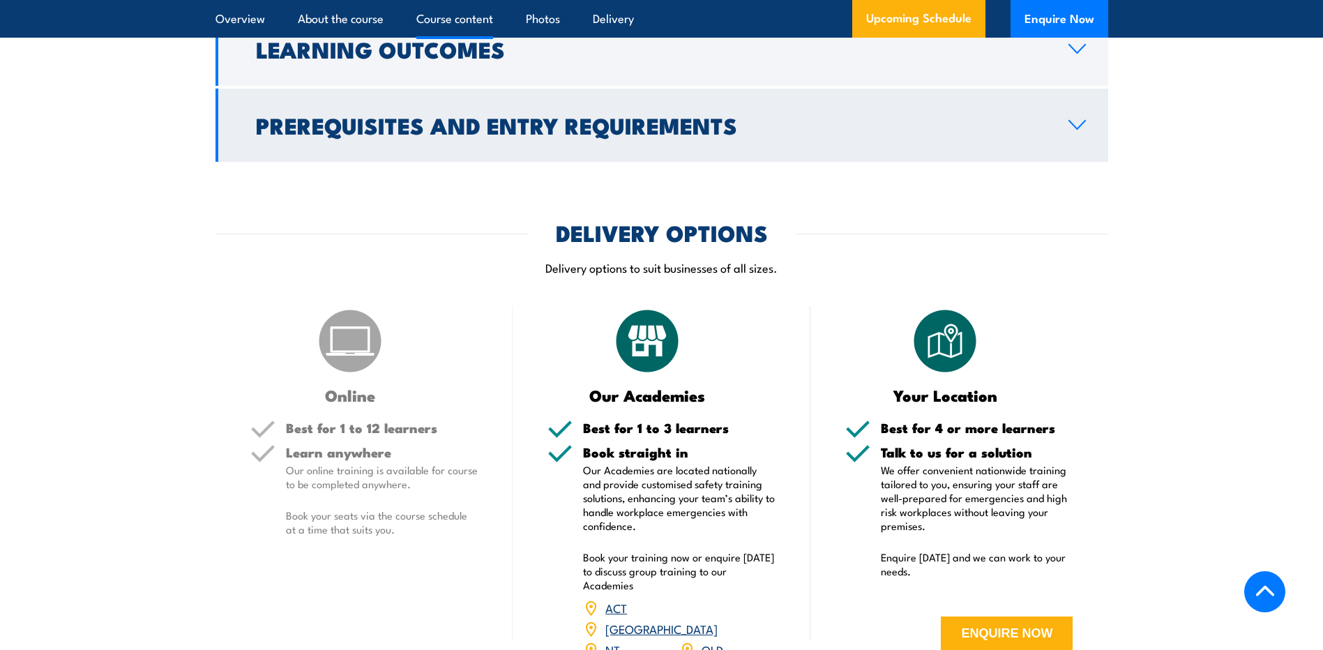
scroll to position [1534, 0]
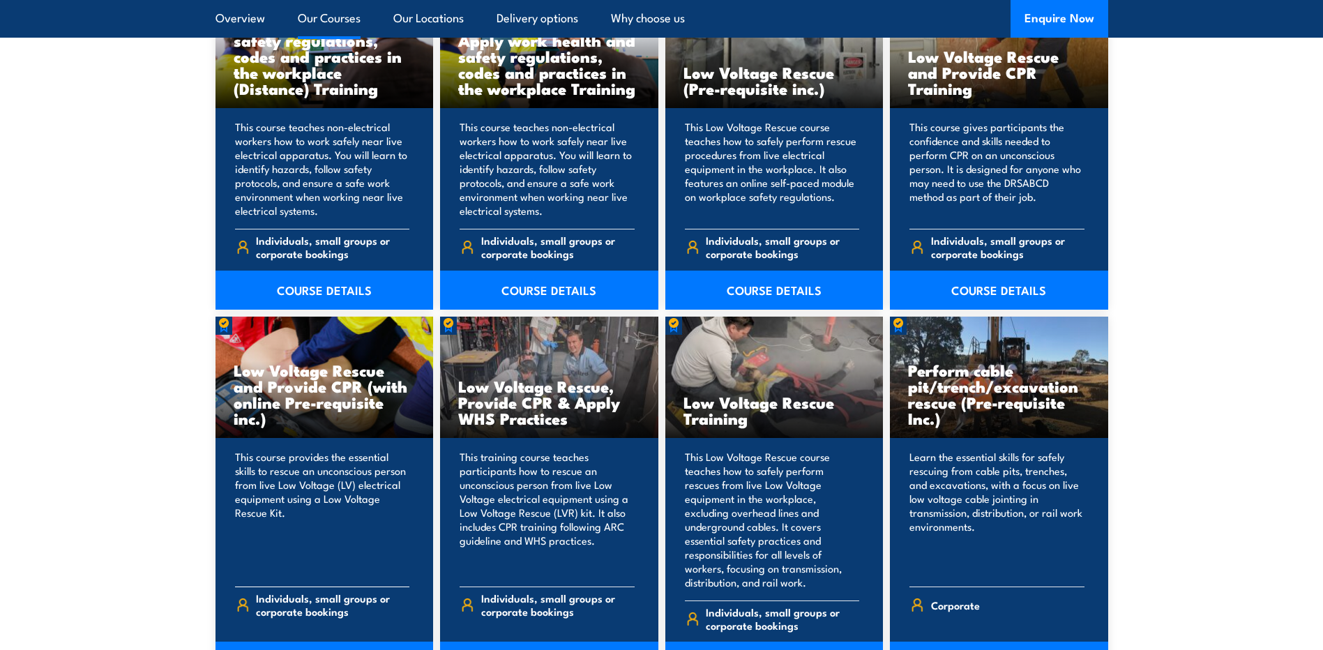
scroll to position [1219, 0]
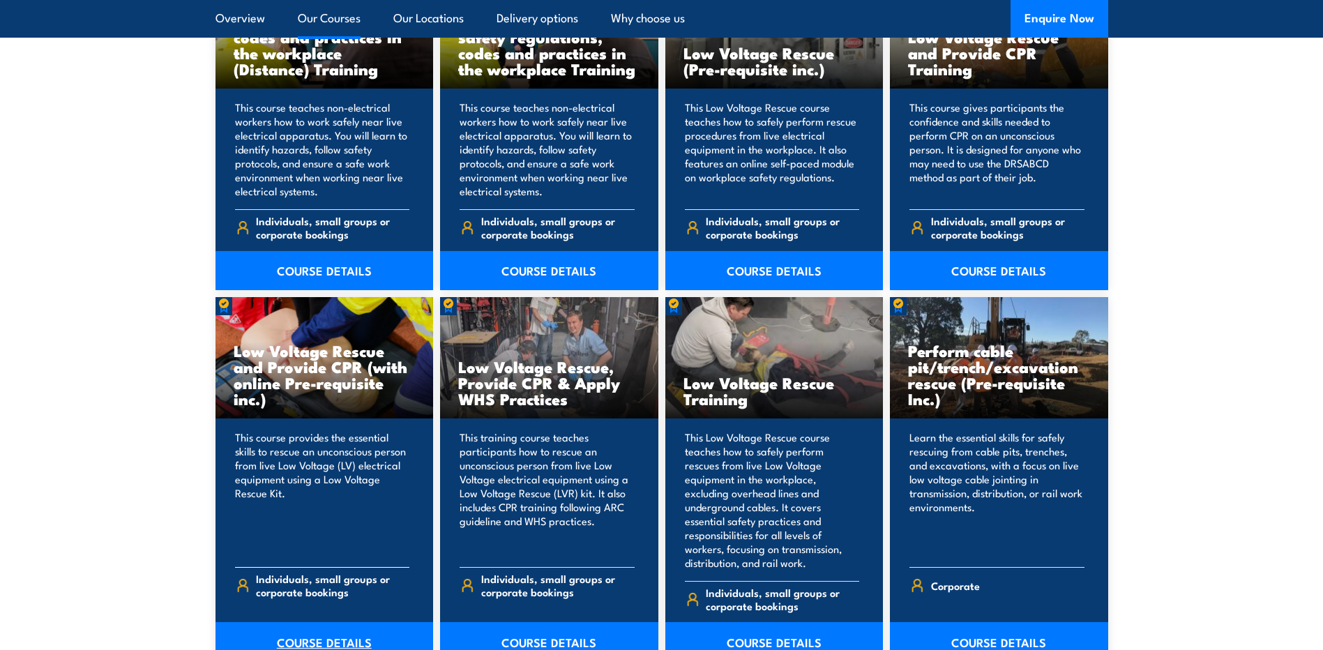
click at [313, 625] on link "COURSE DETAILS" at bounding box center [324, 641] width 218 height 39
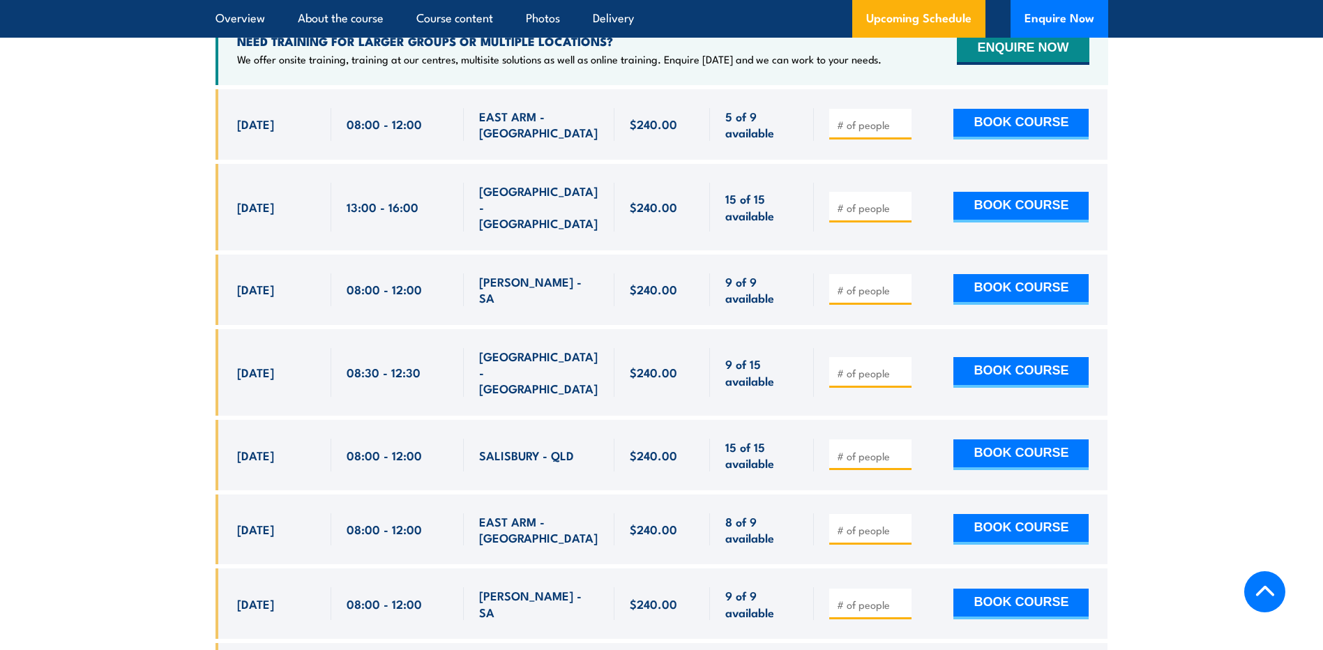
scroll to position [2441, 0]
